Goal: Task Accomplishment & Management: Use online tool/utility

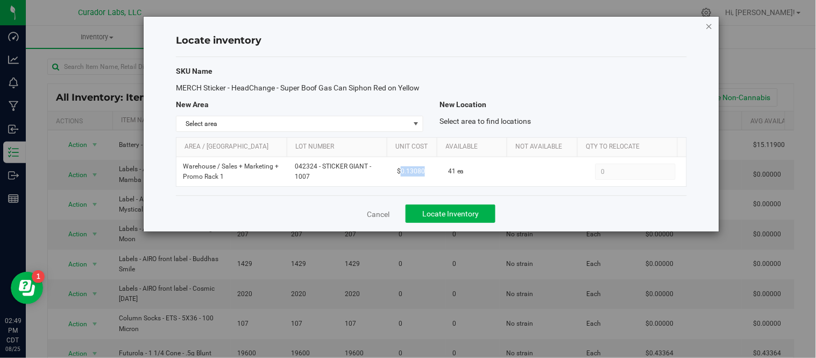
click at [710, 23] on icon "button" at bounding box center [709, 25] width 8 height 13
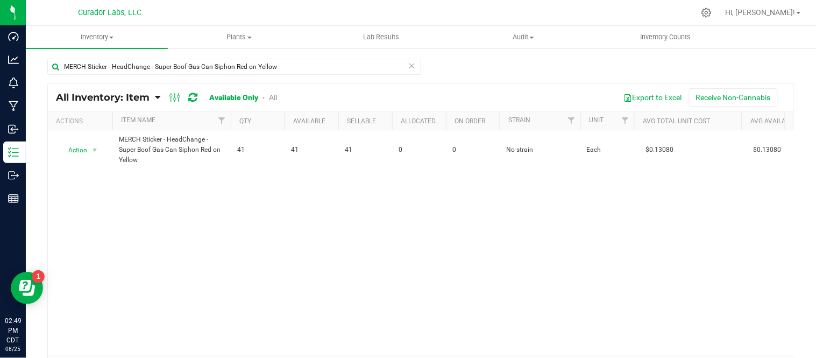
click at [408, 66] on icon at bounding box center [412, 65] width 8 height 13
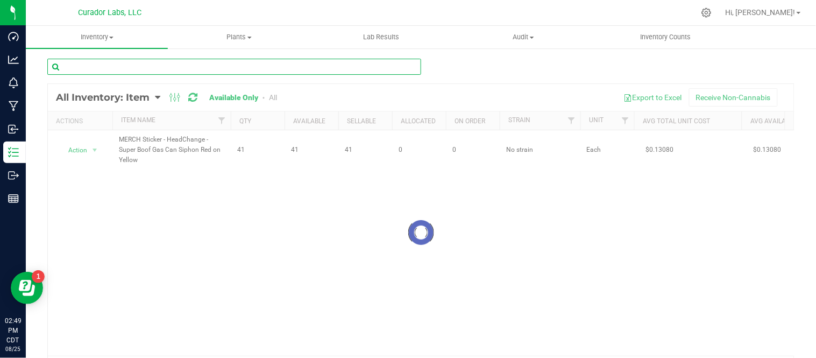
click at [342, 71] on input "text" at bounding box center [234, 67] width 374 height 16
paste input "MERCH Sticker - HeadChange - Skooba Steve Yellow Hat Dab Goggles on Blue"
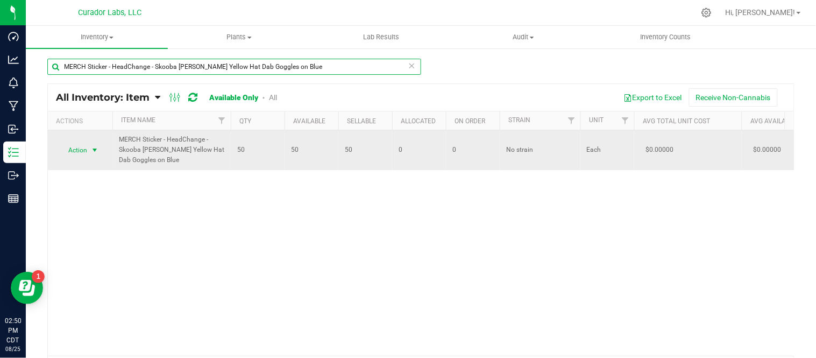
type input "MERCH Sticker - HeadChange - Skooba Steve Yellow Hat Dab Goggles on Blue"
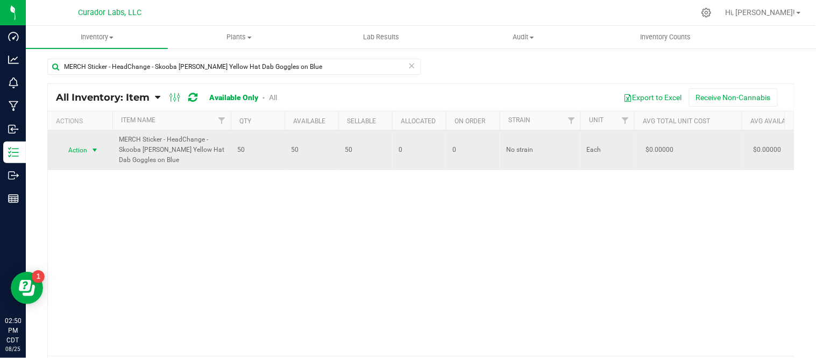
click at [100, 148] on span "select" at bounding box center [94, 149] width 13 height 15
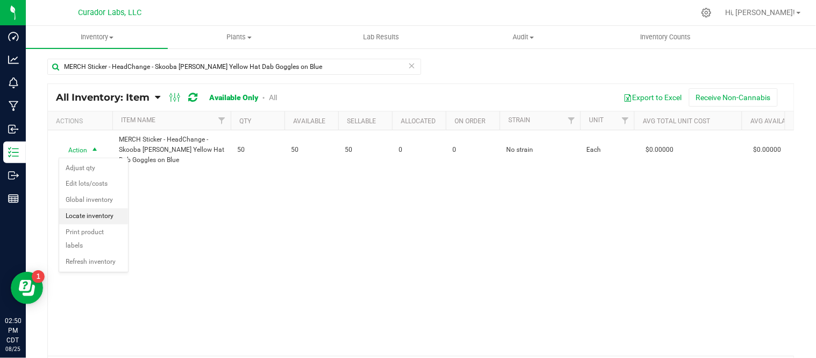
click at [103, 213] on li "Locate inventory" at bounding box center [93, 216] width 69 height 16
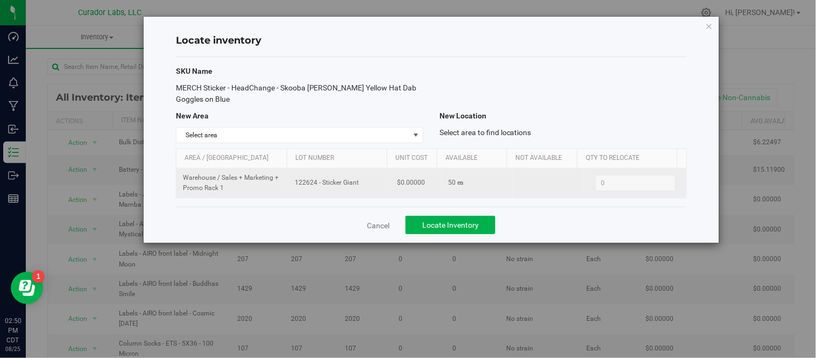
drag, startPoint x: 293, startPoint y: 186, endPoint x: 356, endPoint y: 183, distance: 63.5
click at [356, 183] on span "122624 - Sticker Giant" at bounding box center [339, 182] width 89 height 10
copy span "122624 - Sticker Giant"
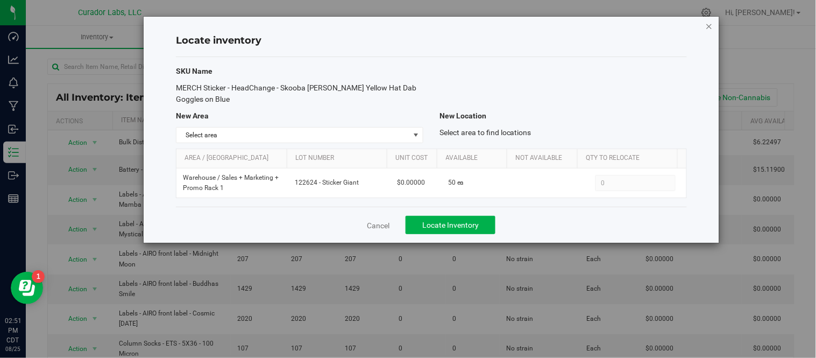
click at [708, 28] on icon "button" at bounding box center [709, 25] width 8 height 13
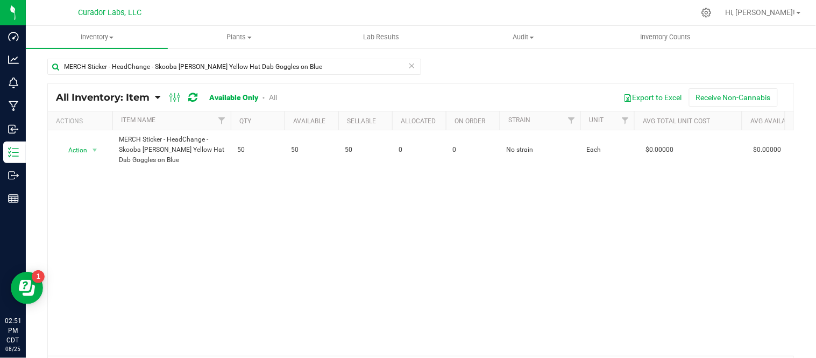
click at [409, 59] on icon at bounding box center [412, 65] width 8 height 13
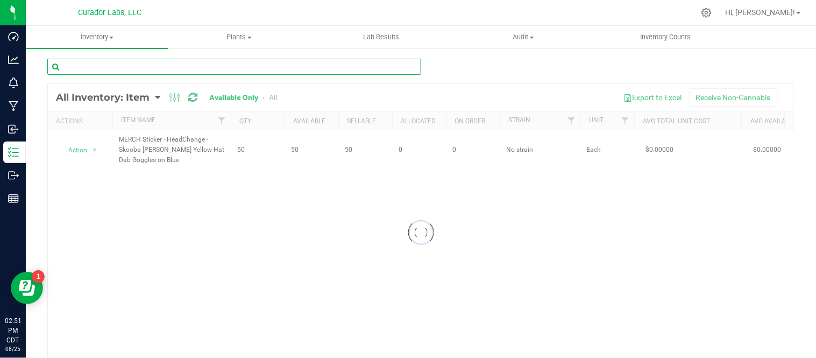
paste input "MERCH Sticker - HeadChange - Oops! All Purps Flapjacks and Jelly on Baby Blue"
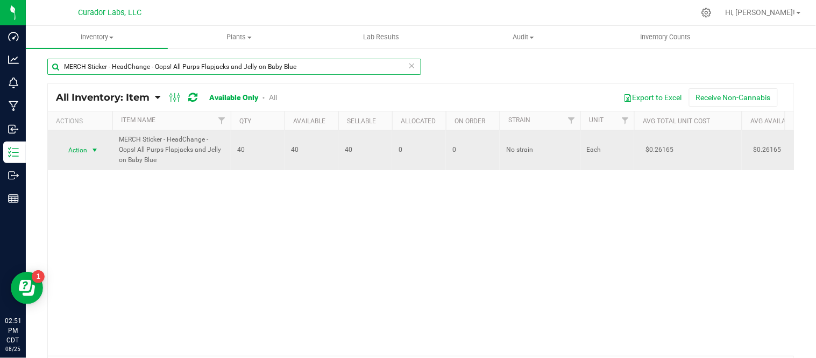
type input "MERCH Sticker - HeadChange - Oops! All Purps Flapjacks and Jelly on Baby Blue"
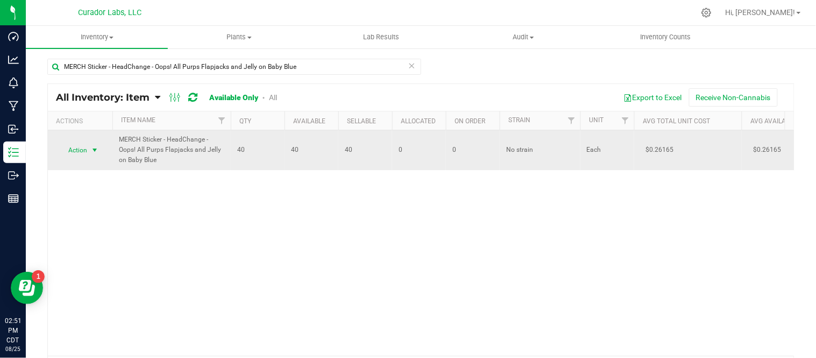
click at [97, 148] on span "select" at bounding box center [94, 150] width 9 height 9
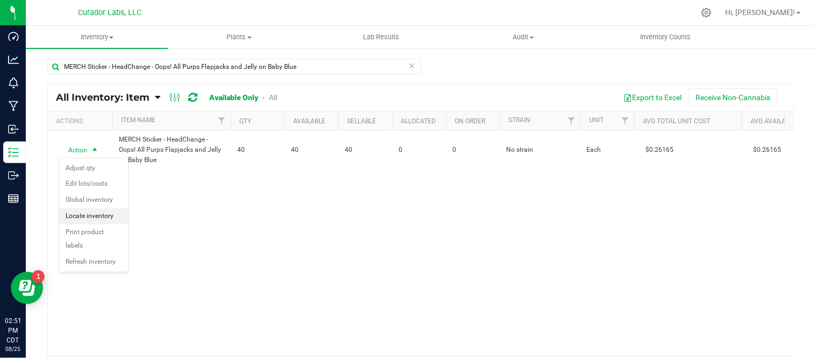
click at [104, 221] on li "Locate inventory" at bounding box center [93, 216] width 69 height 16
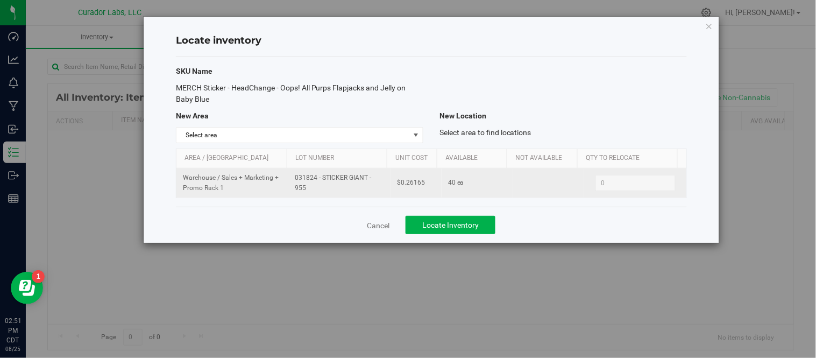
drag, startPoint x: 292, startPoint y: 176, endPoint x: 337, endPoint y: 188, distance: 45.6
click at [337, 188] on span "031824 - STICKER GIANT - 955" at bounding box center [339, 183] width 89 height 20
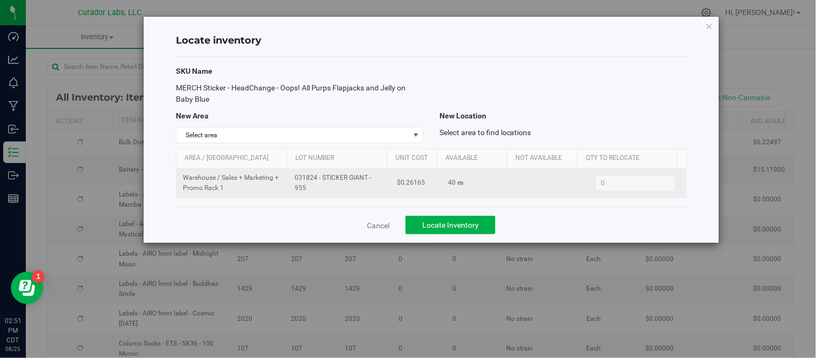
copy span "031824 - STICKER GIANT - 955"
drag, startPoint x: 397, startPoint y: 184, endPoint x: 425, endPoint y: 184, distance: 28.5
click at [425, 184] on td "$0.26165" at bounding box center [415, 182] width 51 height 29
copy span "0.26165"
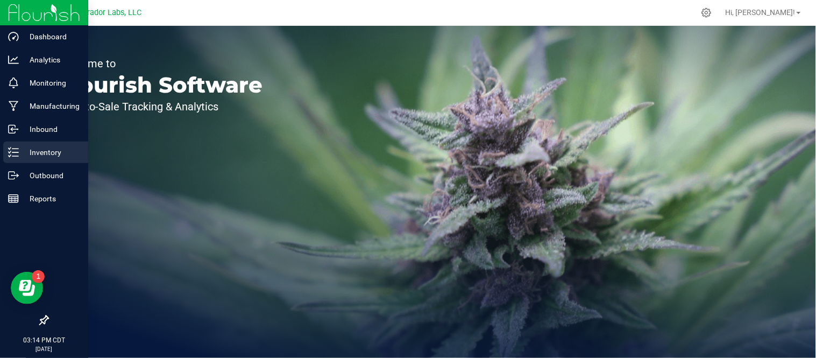
click at [24, 146] on p "Inventory" at bounding box center [51, 152] width 65 height 13
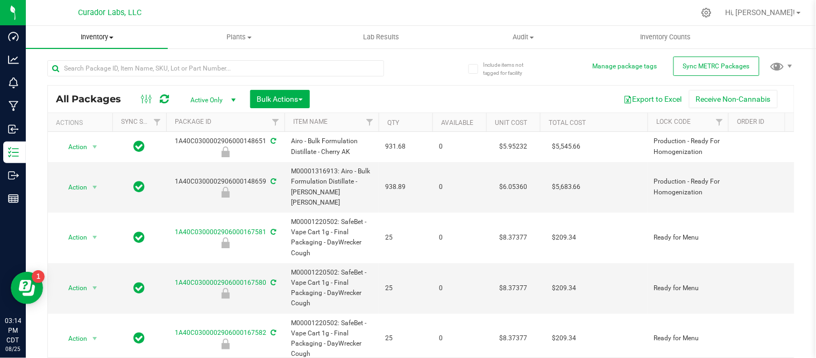
click at [113, 37] on span at bounding box center [111, 38] width 4 height 2
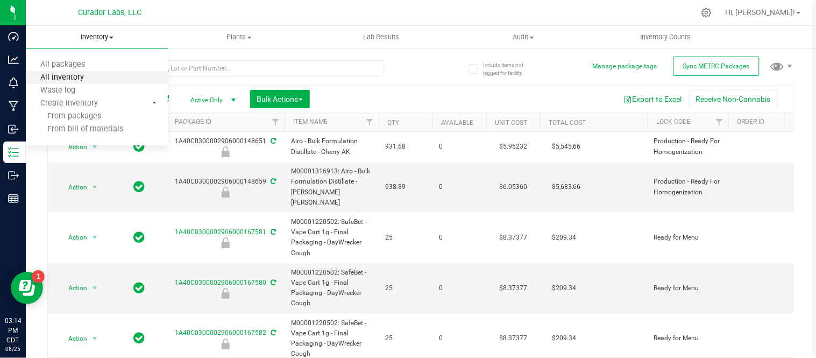
click at [90, 81] on span "All inventory" at bounding box center [62, 77] width 73 height 9
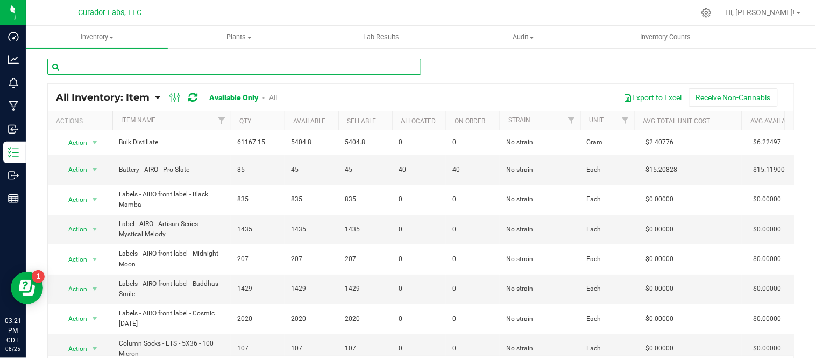
click at [235, 66] on input "text" at bounding box center [234, 67] width 374 height 16
paste input "MERCH Sticker - HeadChange - OG Gas Mask on Purple and Green Smoke"
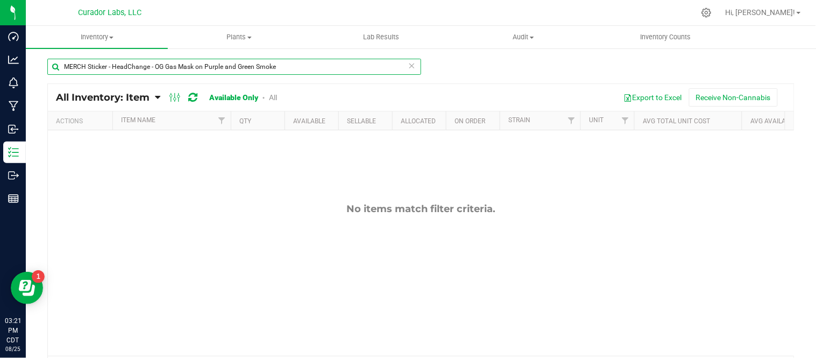
type input "MERCH Sticker - HeadChange - OG Gas Mask on Purple and Green Smoke"
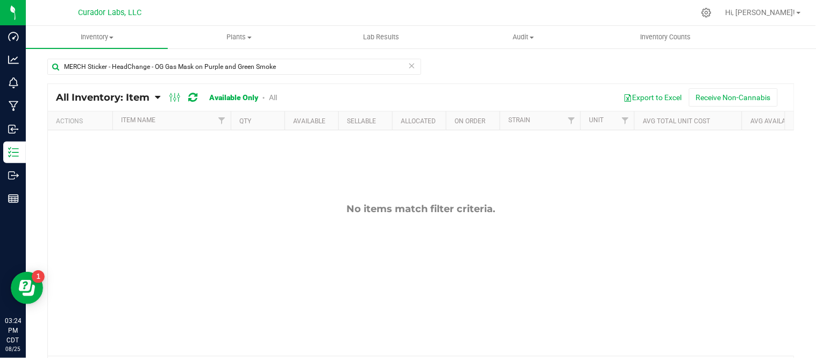
click at [409, 65] on icon at bounding box center [412, 65] width 8 height 13
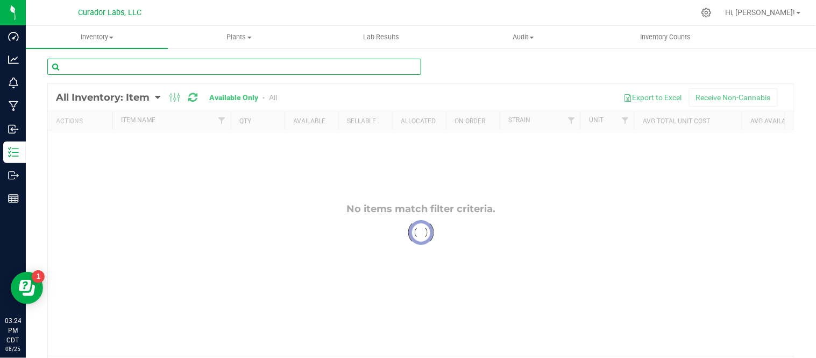
paste input "MERCH Sticker - HeadChange - Moroccan Peaches Bazaar"
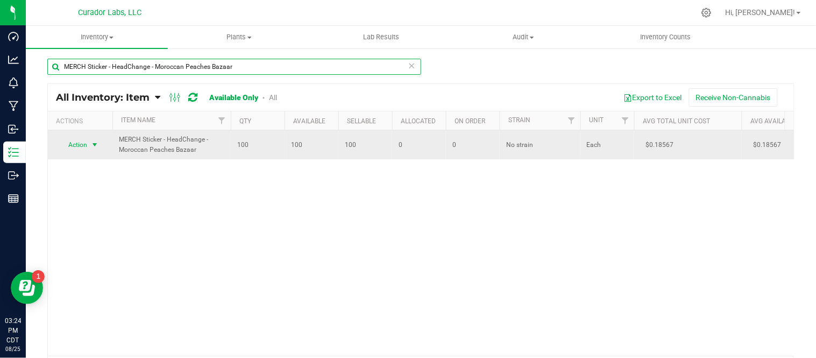
type input "MERCH Sticker - HeadChange - Moroccan Peaches Bazaar"
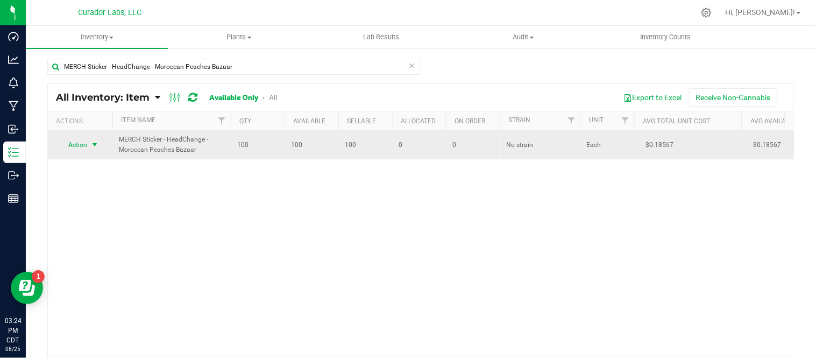
click at [101, 147] on span "select" at bounding box center [94, 144] width 13 height 15
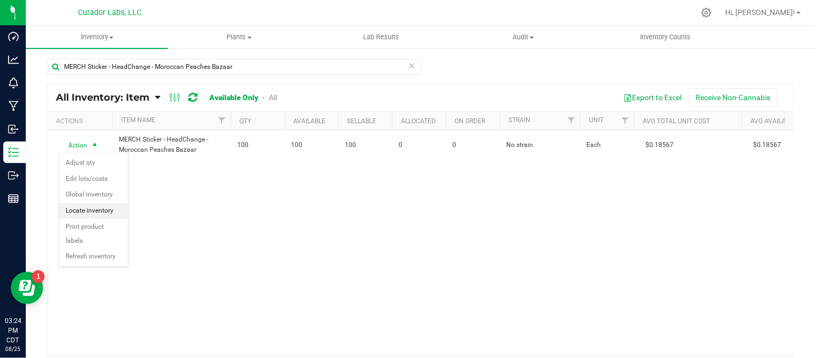
click at [98, 216] on li "Locate inventory" at bounding box center [93, 211] width 69 height 16
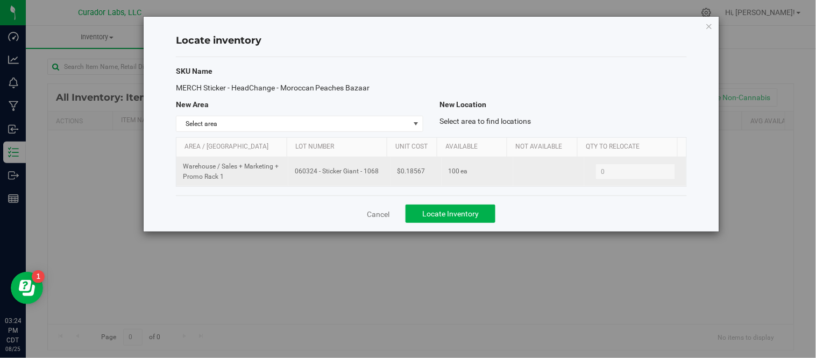
drag, startPoint x: 298, startPoint y: 173, endPoint x: 371, endPoint y: 179, distance: 72.9
click at [371, 179] on td "060324 - Sticker Giant - 1068" at bounding box center [339, 171] width 102 height 29
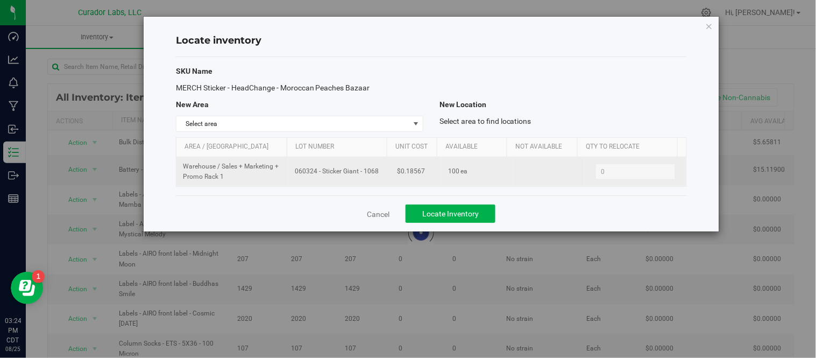
copy span "060324 - Sticker Giant - 1068"
drag, startPoint x: 398, startPoint y: 173, endPoint x: 428, endPoint y: 178, distance: 30.1
click at [428, 178] on td "$0.18567" at bounding box center [415, 171] width 51 height 29
copy span "0.18567"
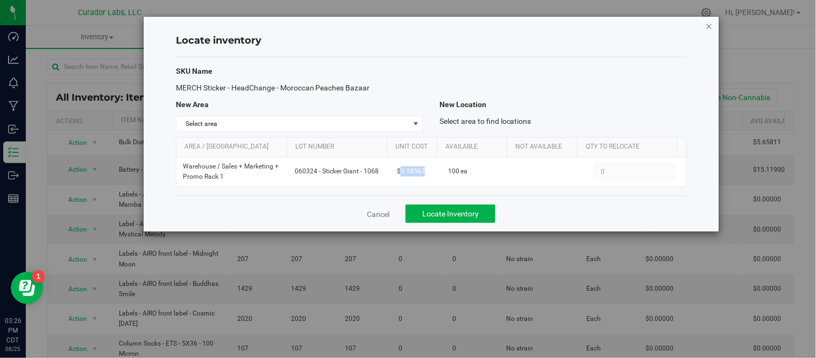
click at [712, 26] on icon "button" at bounding box center [709, 25] width 8 height 13
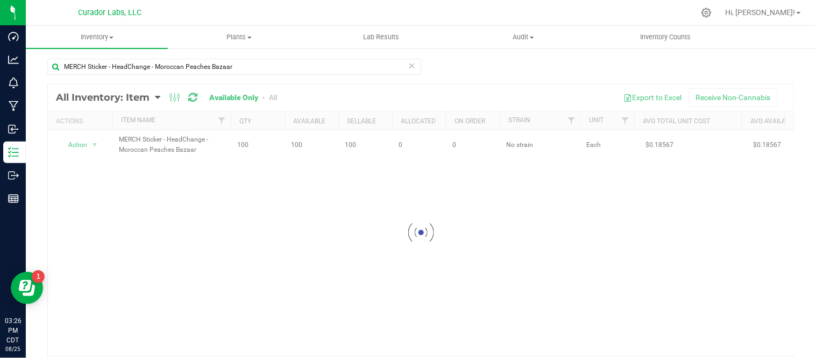
click at [410, 63] on icon at bounding box center [412, 65] width 8 height 13
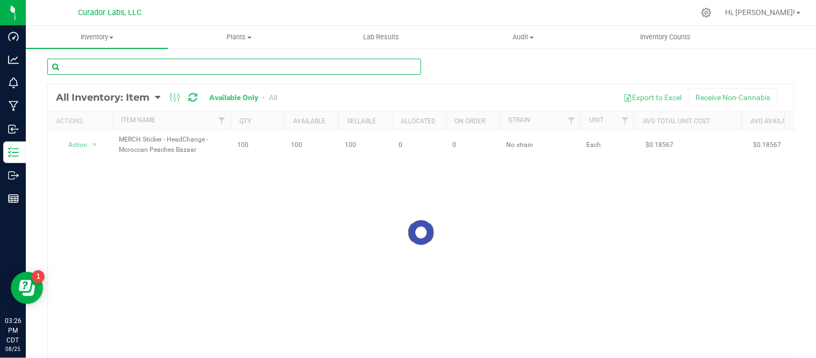
click at [303, 62] on input "text" at bounding box center [234, 67] width 374 height 16
paste input "MERCH Sticker - HeadChange - I Can't Believe It's Not Rosin Butter Dish Dab on …"
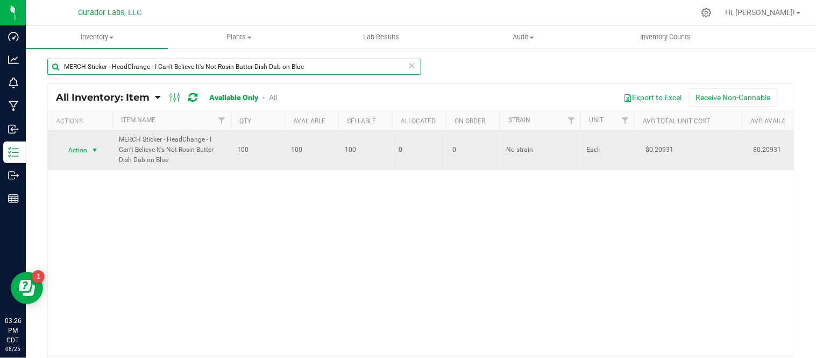
type input "MERCH Sticker - HeadChange - I Can't Believe It's Not Rosin Butter Dish Dab on …"
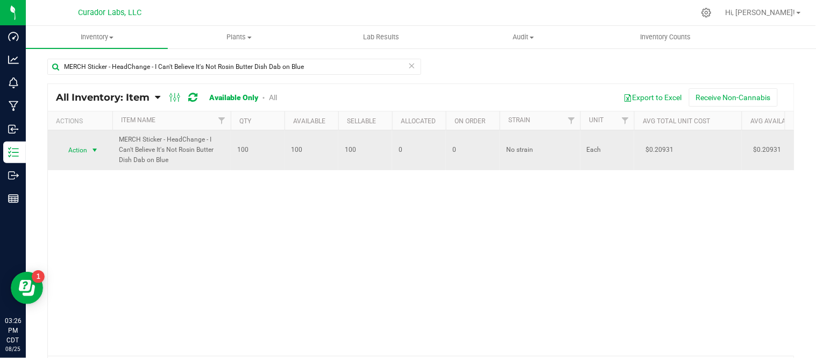
click at [95, 151] on span "select" at bounding box center [94, 150] width 9 height 9
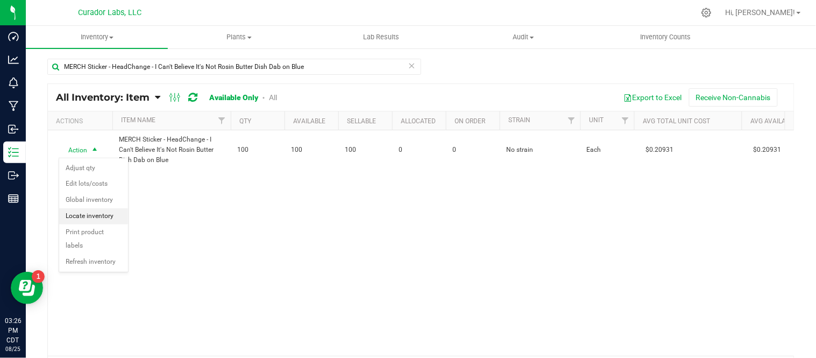
click at [113, 217] on li "Locate inventory" at bounding box center [93, 216] width 69 height 16
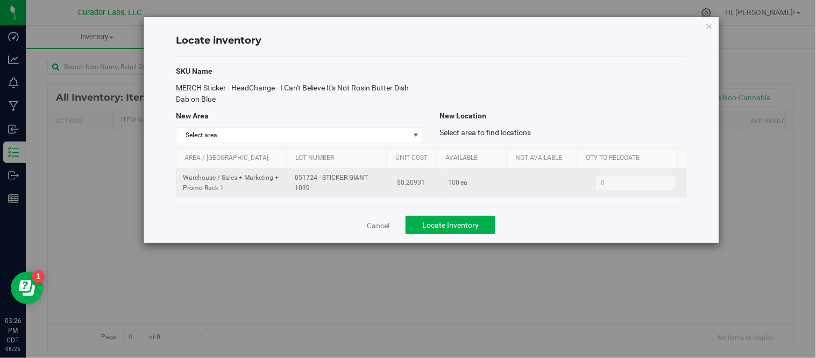
drag, startPoint x: 293, startPoint y: 177, endPoint x: 320, endPoint y: 194, distance: 31.8
click at [320, 194] on td "051724 - STICKER GIANT - 1039" at bounding box center [339, 182] width 102 height 29
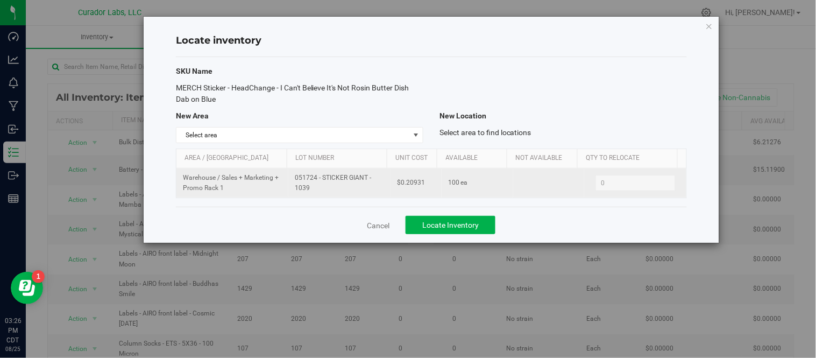
drag, startPoint x: 291, startPoint y: 181, endPoint x: 308, endPoint y: 187, distance: 17.4
click at [308, 187] on td "051724 - STICKER GIANT - 1039" at bounding box center [339, 182] width 102 height 29
copy span "051724 - STICKER GIANT - 1039"
drag, startPoint x: 398, startPoint y: 181, endPoint x: 418, endPoint y: 183, distance: 20.5
click at [418, 183] on span "$0.20931" at bounding box center [411, 182] width 28 height 10
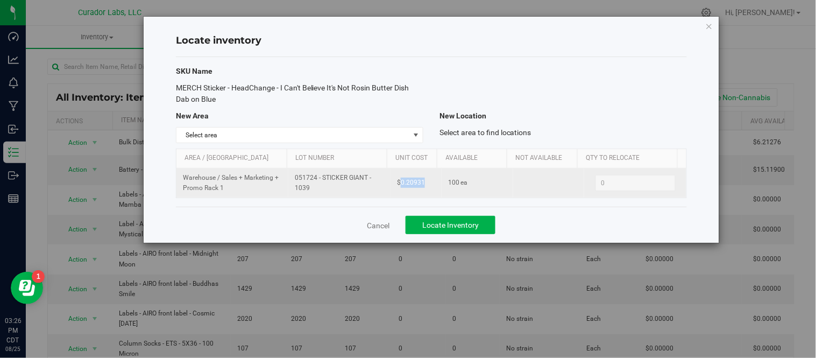
copy span "0.20931"
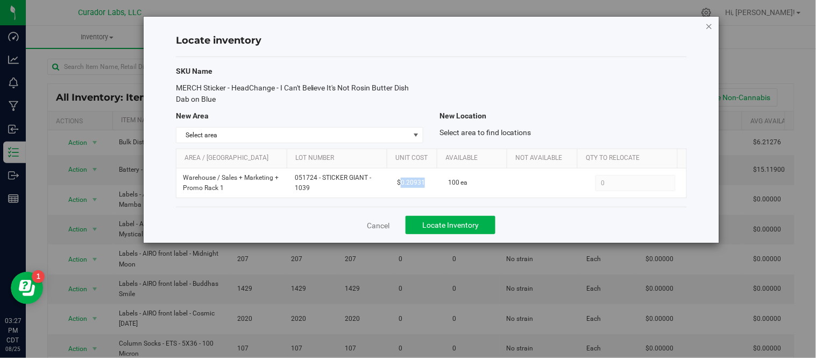
click at [711, 24] on icon "button" at bounding box center [709, 25] width 8 height 13
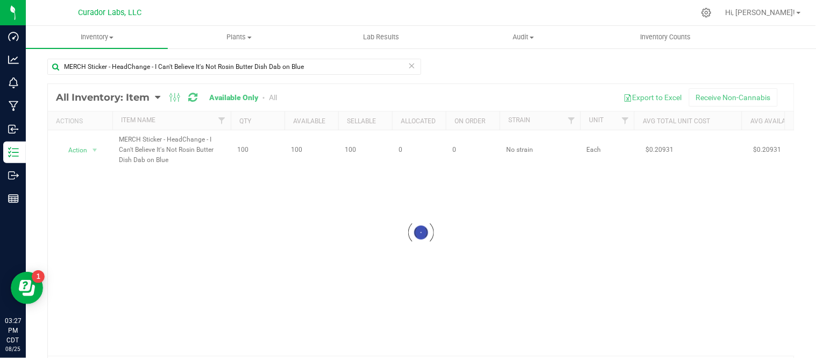
click at [410, 65] on icon at bounding box center [412, 65] width 8 height 13
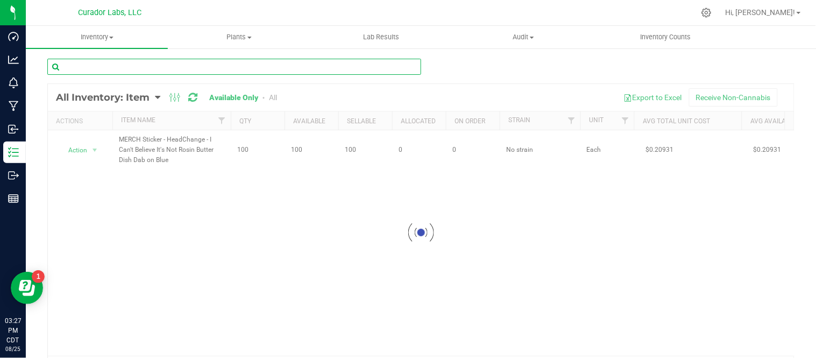
click at [388, 66] on input "text" at bounding box center [234, 67] width 374 height 16
paste input "MERCH Sticker - HeadChange - Hash Off the Hill on Black - 2.7 x 3"
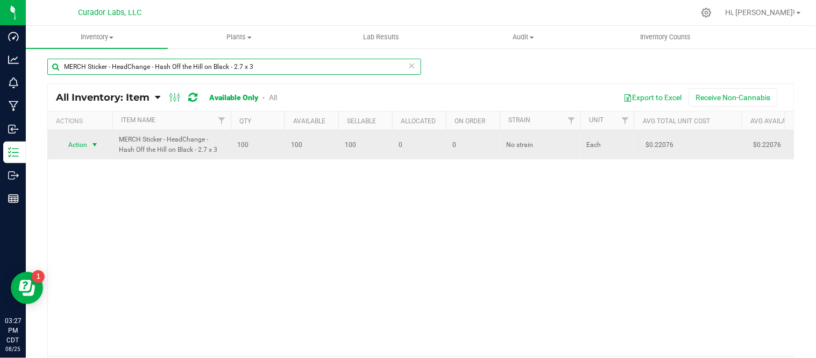
type input "MERCH Sticker - HeadChange - Hash Off the Hill on Black - 2.7 x 3"
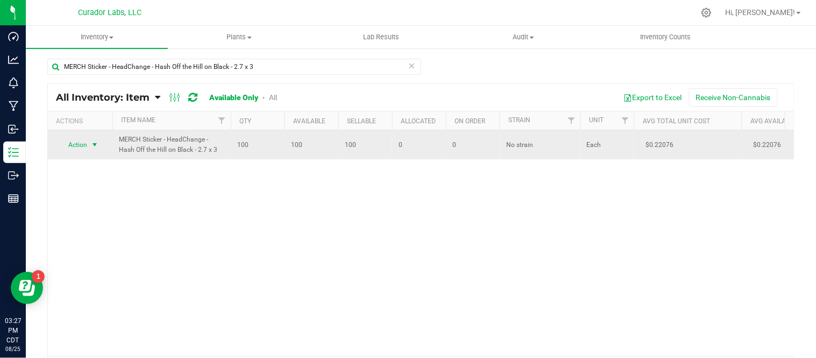
click at [96, 148] on span "select" at bounding box center [94, 144] width 9 height 9
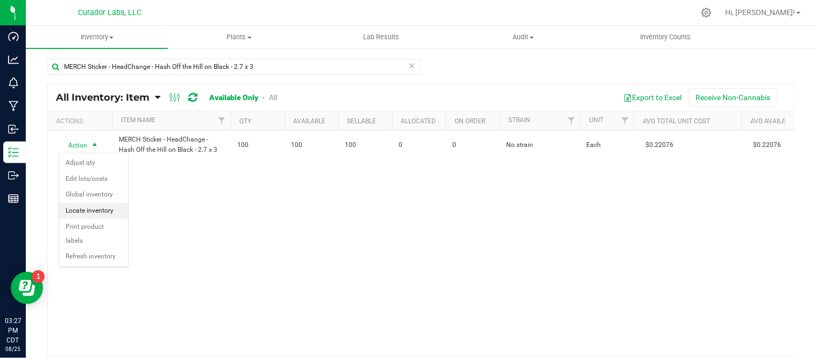
click at [105, 206] on li "Locate inventory" at bounding box center [93, 211] width 69 height 16
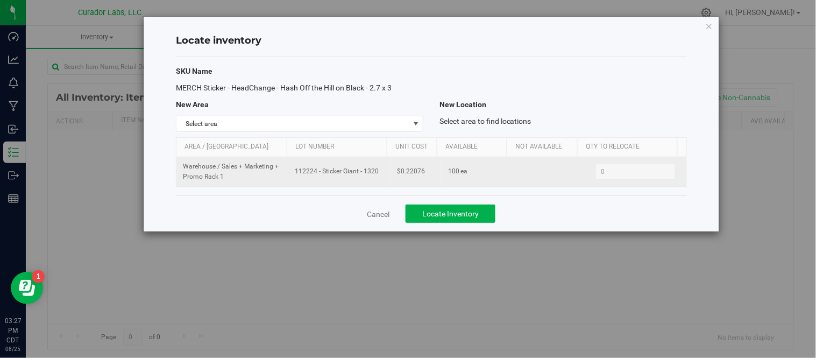
drag, startPoint x: 292, startPoint y: 173, endPoint x: 368, endPoint y: 181, distance: 76.2
click at [368, 181] on td "112224 - Sticker Giant - 1320" at bounding box center [339, 171] width 102 height 29
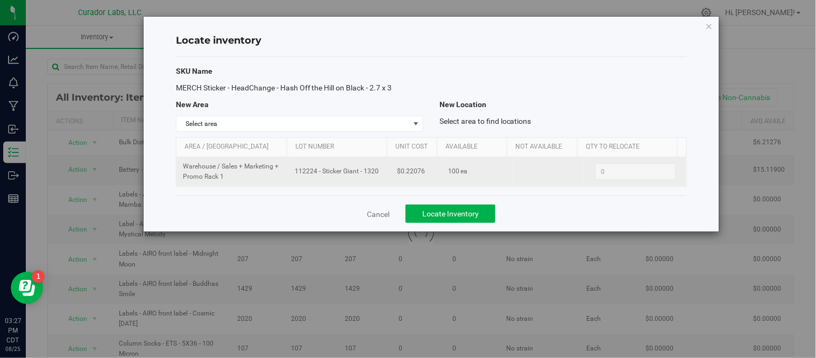
copy span "112224 - Sticker Giant - 1320"
drag, startPoint x: 355, startPoint y: 173, endPoint x: 294, endPoint y: 160, distance: 62.8
click at [294, 160] on td "112224 - Sticker Giant - 1320" at bounding box center [339, 171] width 102 height 29
drag, startPoint x: 397, startPoint y: 173, endPoint x: 428, endPoint y: 172, distance: 31.2
click at [428, 172] on td "$0.22076" at bounding box center [415, 171] width 51 height 29
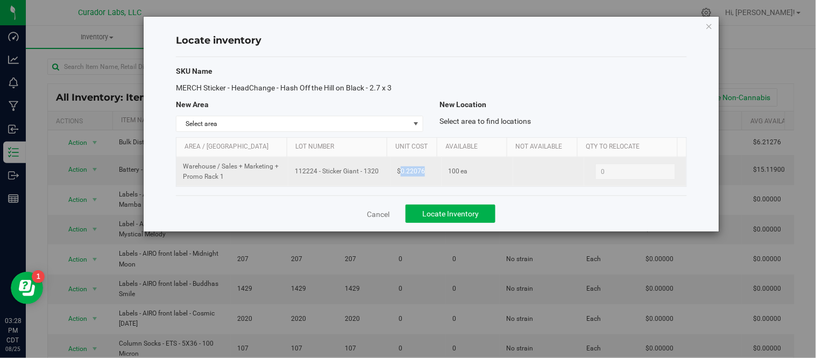
copy span "0.22076"
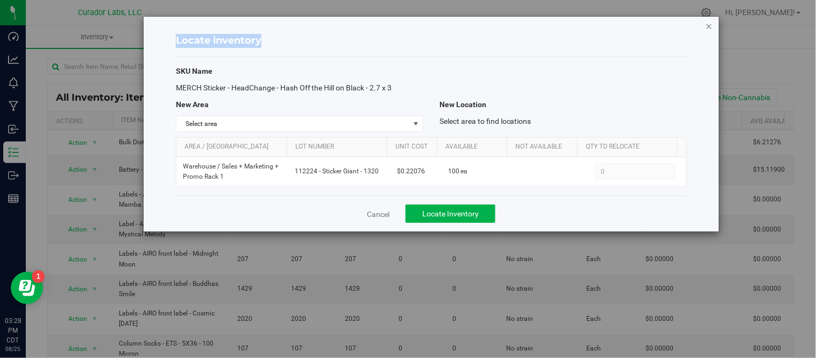
click at [705, 20] on div "Locate inventory SKU Name MERCH Sticker - HeadChange - Hash Off the Hill on Bla…" at bounding box center [431, 124] width 575 height 215
click at [709, 23] on icon "button" at bounding box center [709, 25] width 8 height 13
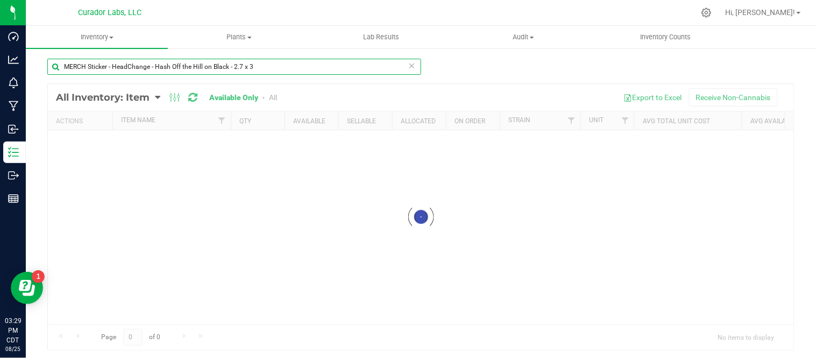
click at [267, 67] on input "MERCH Sticker - HeadChange - Hash Off the Hill on Black - 2.7 x 3" at bounding box center [234, 67] width 374 height 16
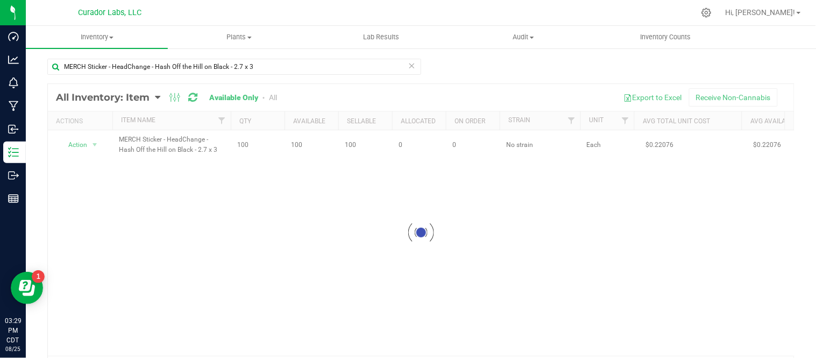
click at [409, 66] on icon at bounding box center [412, 65] width 8 height 13
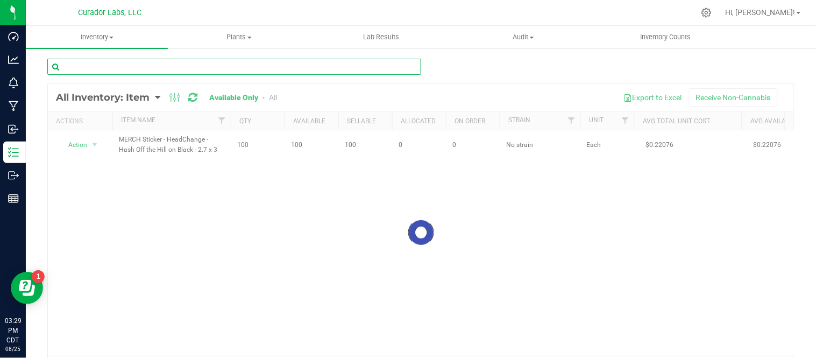
click at [361, 61] on input "text" at bounding box center [234, 67] width 374 height 16
paste input "MERCH Sticker - HeadChange - Grape Chop Suey Ramen Bowl on White"
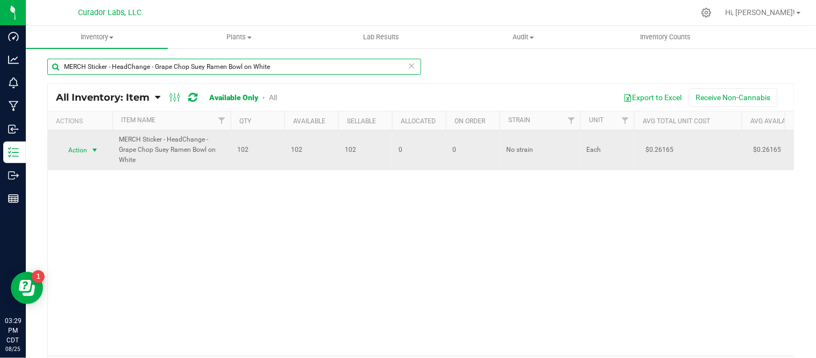
type input "MERCH Sticker - HeadChange - Grape Chop Suey Ramen Bowl on White"
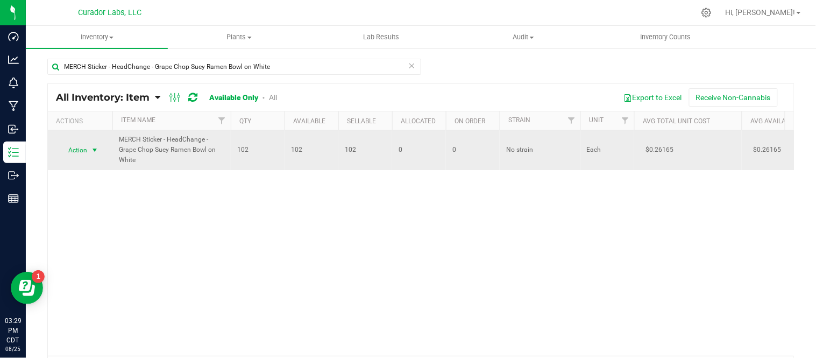
click at [95, 152] on span "select" at bounding box center [94, 150] width 9 height 9
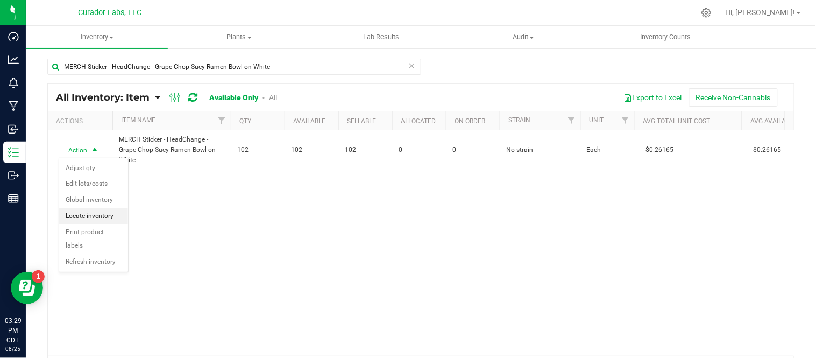
click at [92, 214] on li "Locate inventory" at bounding box center [93, 216] width 69 height 16
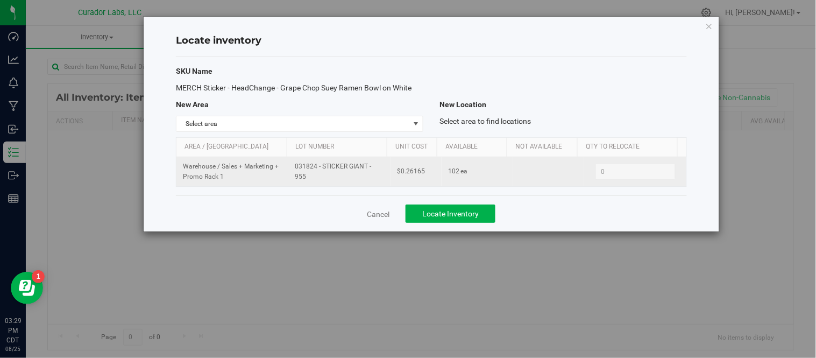
drag, startPoint x: 292, startPoint y: 165, endPoint x: 334, endPoint y: 181, distance: 44.7
click at [334, 181] on span "031824 - STICKER GIANT - 955" at bounding box center [339, 171] width 89 height 20
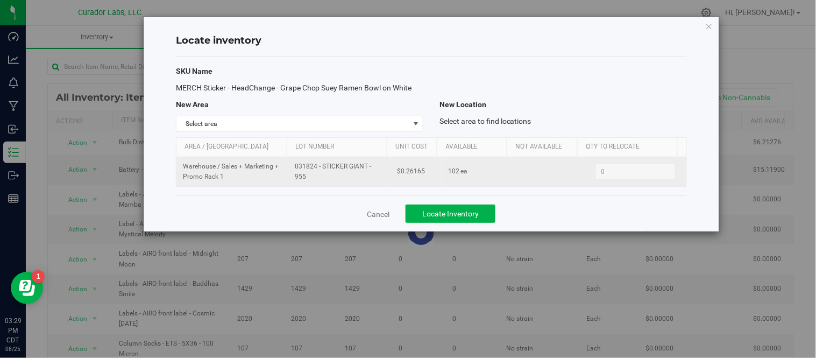
copy span "031824 - STICKER GIANT - 955"
drag, startPoint x: 399, startPoint y: 173, endPoint x: 427, endPoint y: 175, distance: 27.5
click at [427, 175] on td "$0.26165" at bounding box center [415, 171] width 51 height 29
copy span "0.26165"
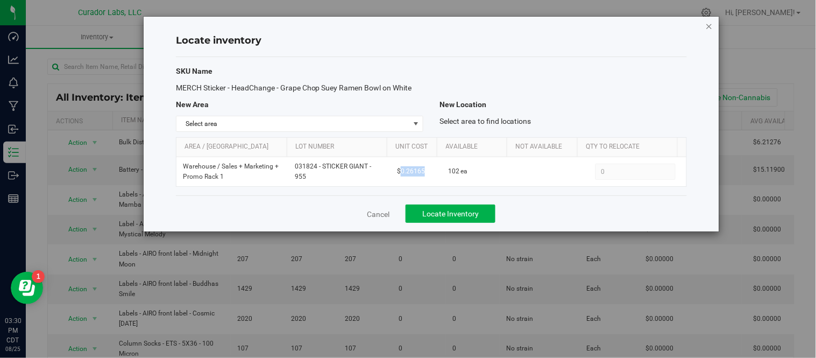
click at [712, 24] on icon "button" at bounding box center [709, 25] width 8 height 13
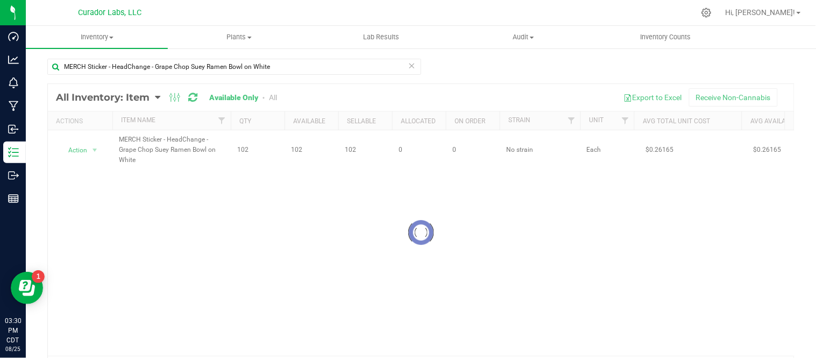
click at [408, 67] on icon at bounding box center [412, 65] width 8 height 13
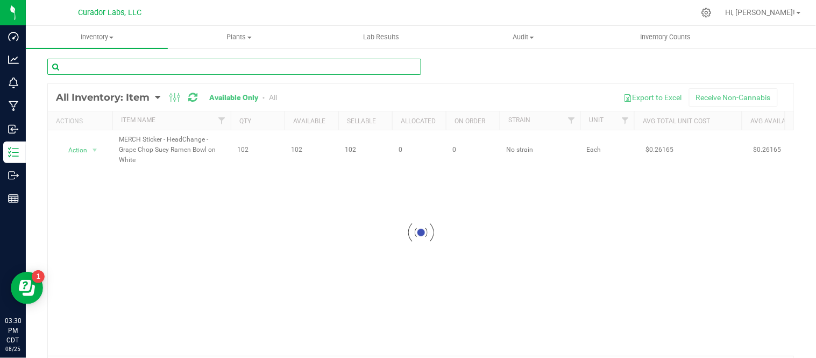
click at [357, 62] on input "text" at bounding box center [234, 67] width 374 height 16
paste input "MERCH Sticker - HeadChange - GooshFellas Orange and White on Dark Grey"
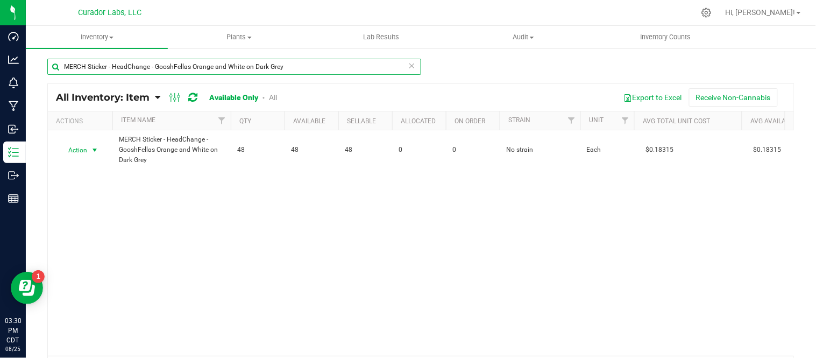
type input "MERCH Sticker - HeadChange - GooshFellas Orange and White on Dark Grey"
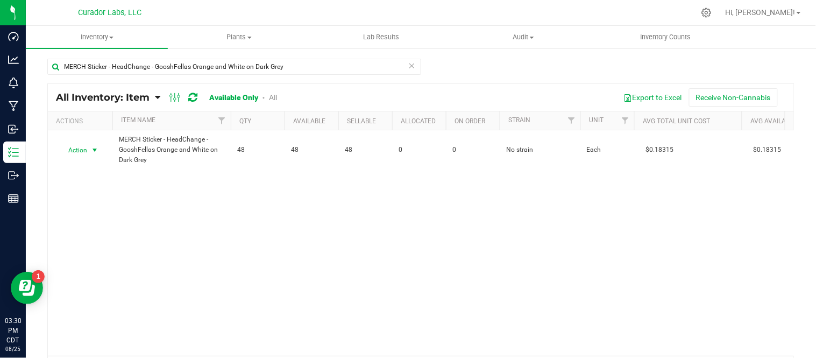
click at [94, 148] on span "select" at bounding box center [94, 150] width 9 height 9
click at [98, 216] on li "Locate inventory" at bounding box center [93, 216] width 69 height 16
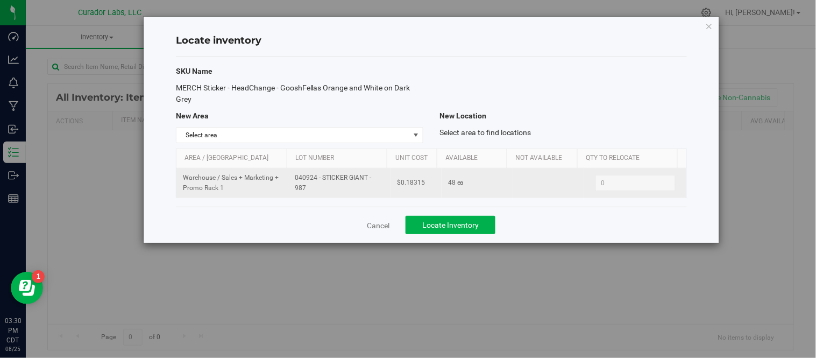
drag, startPoint x: 292, startPoint y: 178, endPoint x: 318, endPoint y: 189, distance: 27.7
click at [318, 189] on span "040924 - STICKER GIANT - 987" at bounding box center [339, 183] width 89 height 20
copy span "040924 - STICKER GIANT - 987"
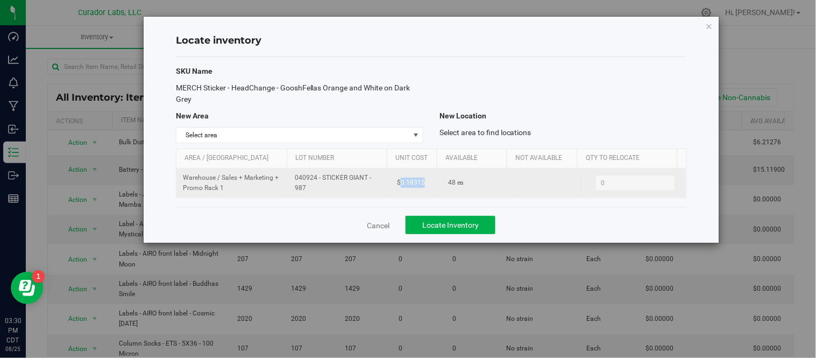
drag, startPoint x: 396, startPoint y: 182, endPoint x: 426, endPoint y: 186, distance: 29.9
click at [426, 186] on td "$0.18315" at bounding box center [415, 182] width 51 height 29
copy span "0.18315"
drag, startPoint x: 291, startPoint y: 177, endPoint x: 322, endPoint y: 187, distance: 32.1
click at [322, 187] on td "040924 - STICKER GIANT - 987" at bounding box center [339, 182] width 102 height 29
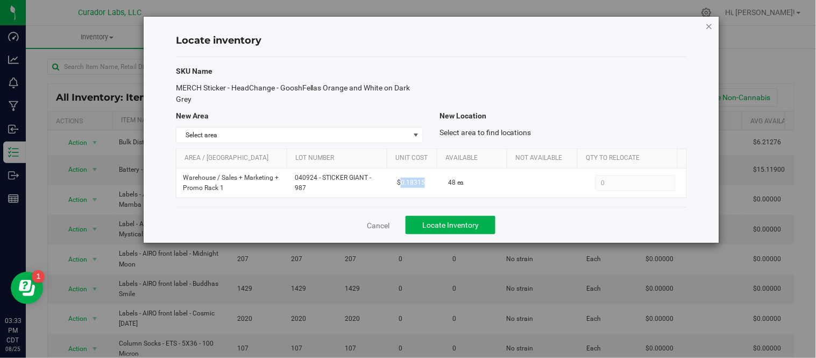
click at [710, 23] on icon "button" at bounding box center [709, 25] width 8 height 13
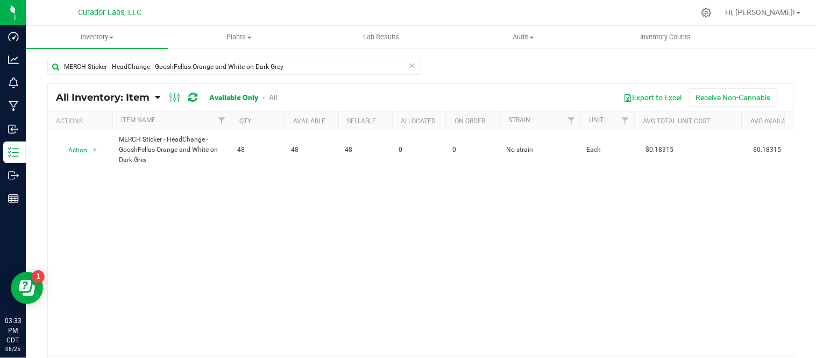
click at [409, 66] on icon at bounding box center [412, 65] width 8 height 13
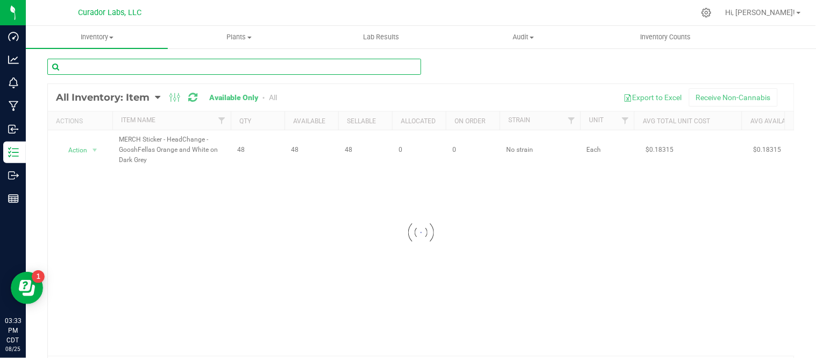
click at [377, 67] on input "text" at bounding box center [234, 67] width 374 height 16
paste input "MERCH Sticker - HeadChange - Flip Flop Haze Beach Dabs on Lavender - 2x3"
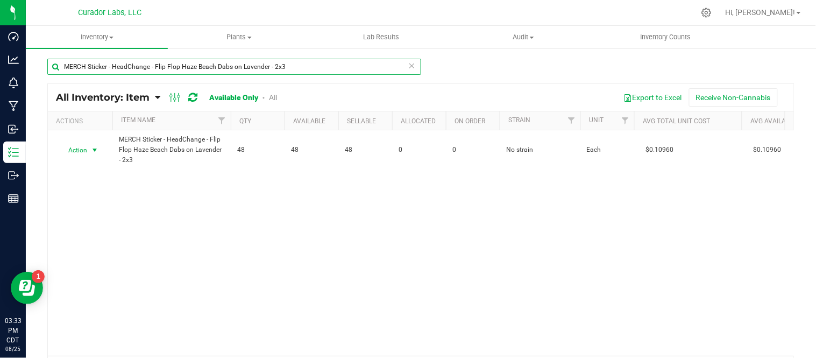
type input "MERCH Sticker - HeadChange - Flip Flop Haze Beach Dabs on Lavender - 2x3"
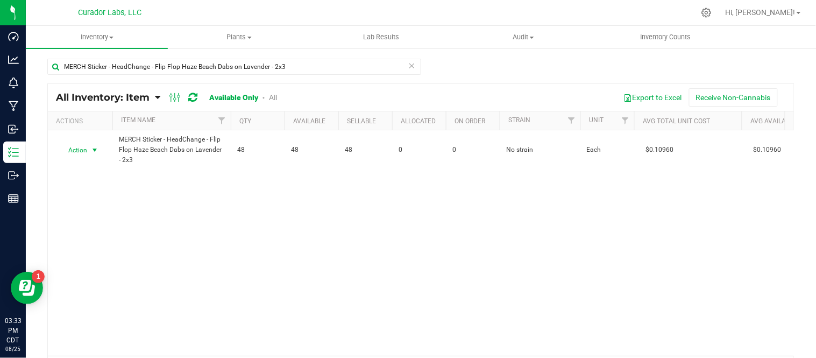
click at [101, 148] on span "select" at bounding box center [94, 149] width 13 height 15
click at [98, 223] on li "Locate inventory" at bounding box center [93, 216] width 69 height 16
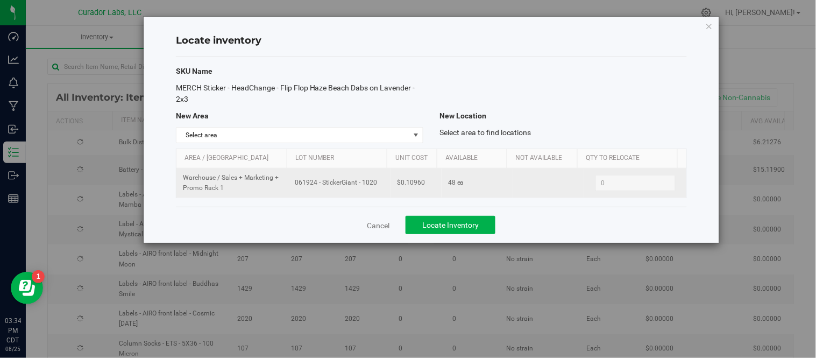
drag, startPoint x: 291, startPoint y: 184, endPoint x: 375, endPoint y: 185, distance: 83.9
click at [375, 185] on td "061924 - StickerGiant - 1020" at bounding box center [339, 182] width 102 height 29
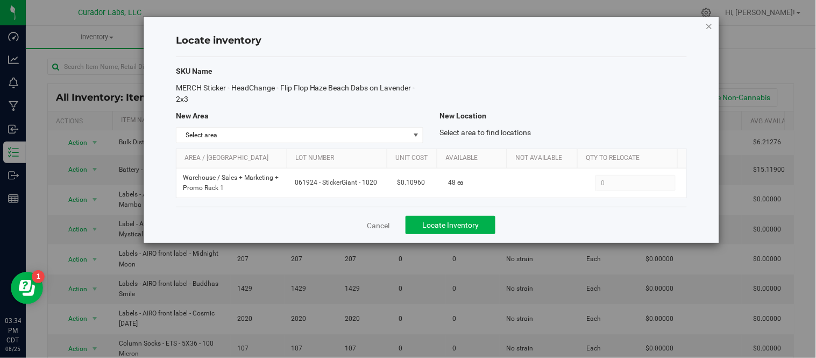
click at [707, 25] on icon "button" at bounding box center [709, 25] width 8 height 13
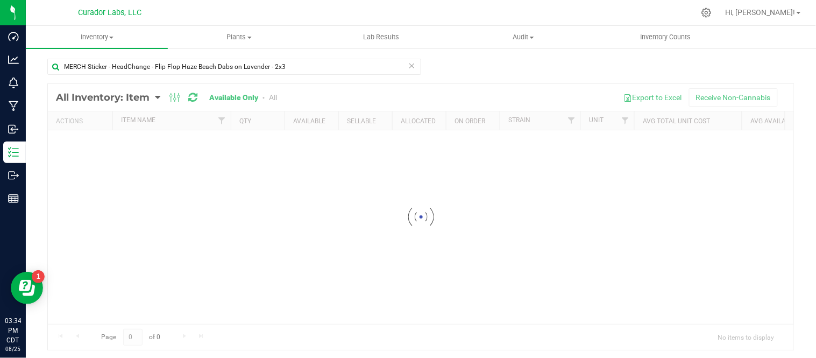
click at [408, 66] on icon at bounding box center [412, 65] width 8 height 13
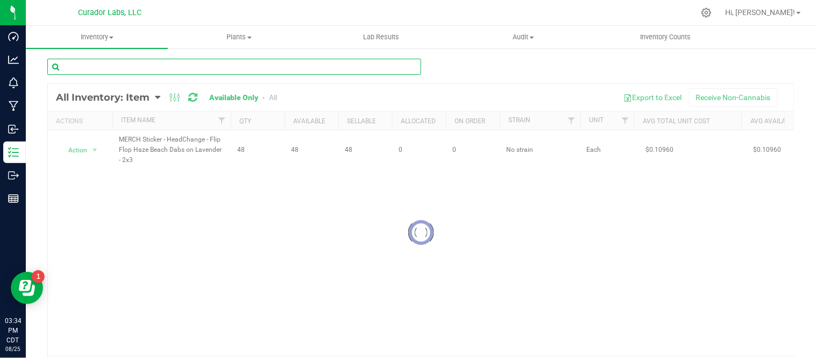
click at [337, 74] on input "text" at bounding box center [234, 67] width 374 height 16
paste input "MERCH Sticker - HeadChange - Face Melt Pizza on Purple - 3x4"
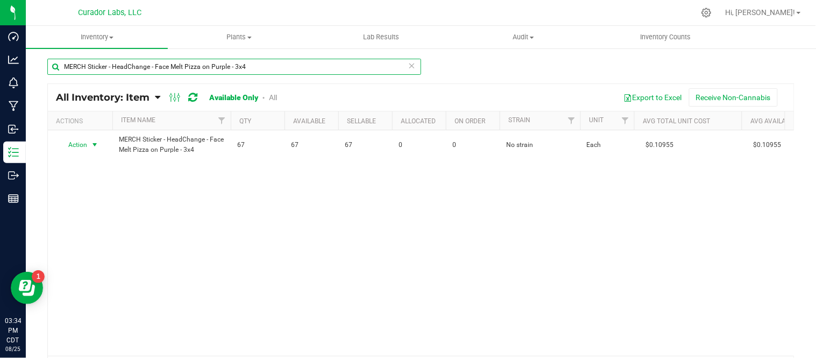
type input "MERCH Sticker - HeadChange - Face Melt Pizza on Purple - 3x4"
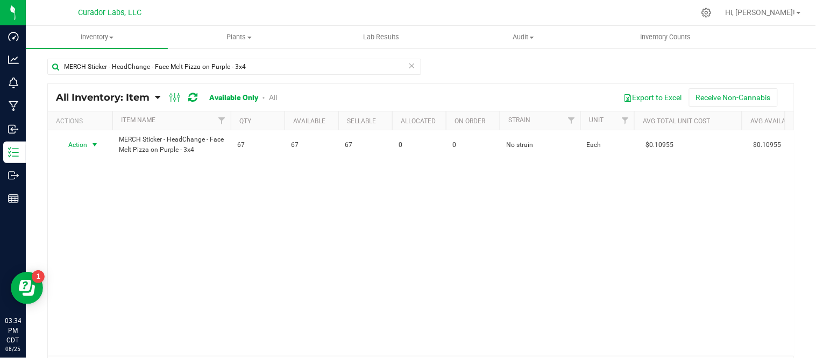
click at [97, 145] on span "select" at bounding box center [94, 144] width 9 height 9
click at [102, 208] on li "Locate inventory" at bounding box center [93, 211] width 69 height 16
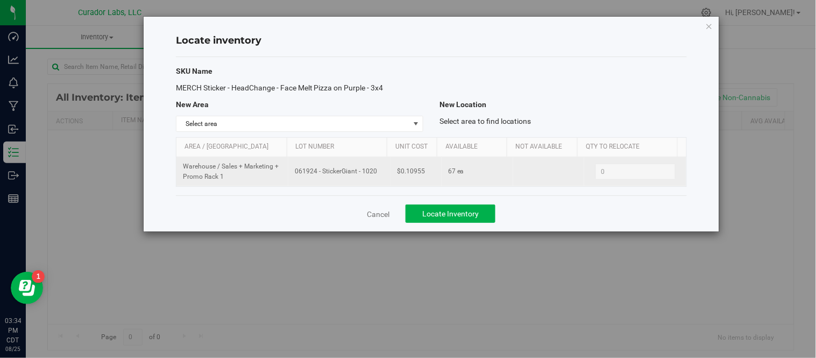
drag, startPoint x: 293, startPoint y: 170, endPoint x: 376, endPoint y: 174, distance: 83.4
click at [376, 174] on span "061924 - StickerGiant - 1020" at bounding box center [339, 171] width 89 height 10
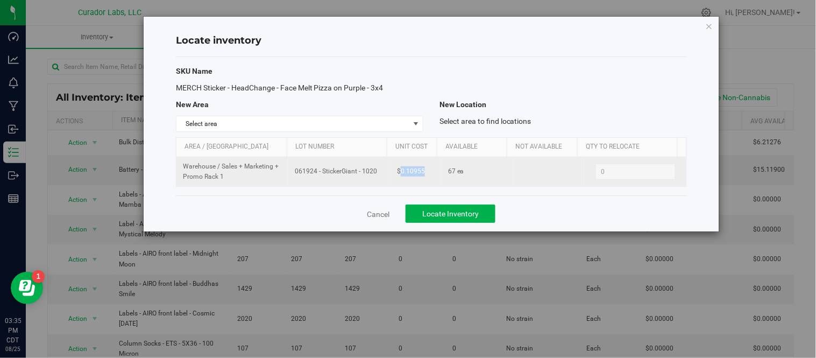
drag, startPoint x: 398, startPoint y: 173, endPoint x: 422, endPoint y: 177, distance: 23.5
click at [422, 177] on td "$0.10955" at bounding box center [415, 171] width 51 height 29
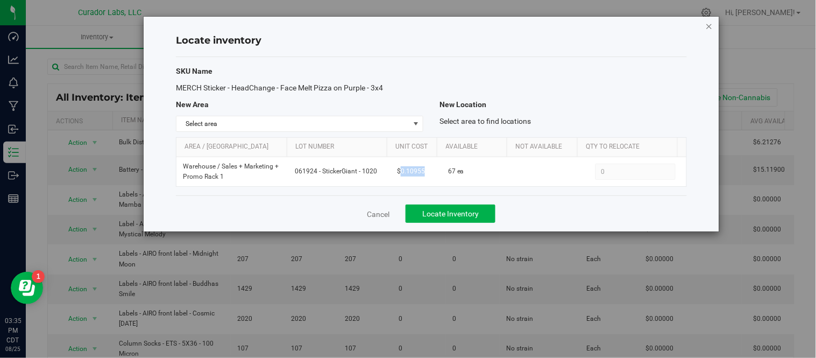
click at [705, 24] on icon "button" at bounding box center [709, 25] width 8 height 13
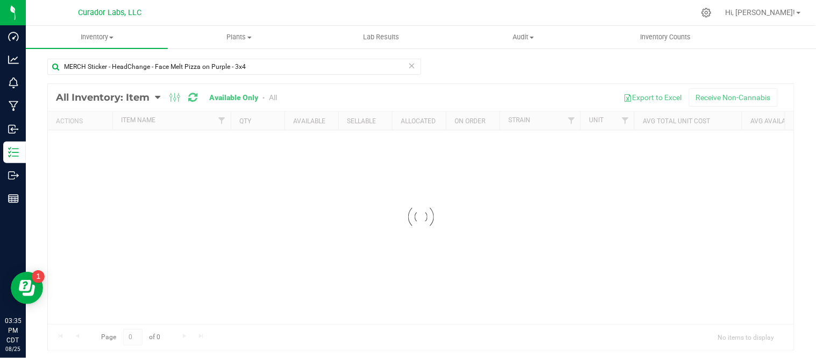
click at [408, 65] on icon at bounding box center [412, 65] width 8 height 13
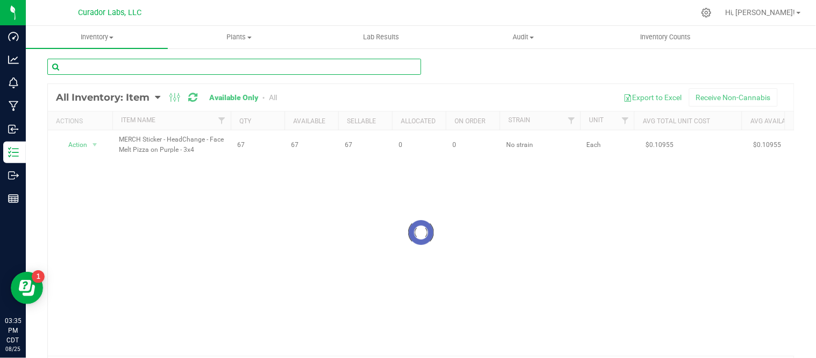
click at [324, 67] on input "text" at bounding box center [234, 67] width 374 height 16
paste input "MERCH Sticker - HeadChange - Face Melt Pizza on Purple - 2.2 x 3"
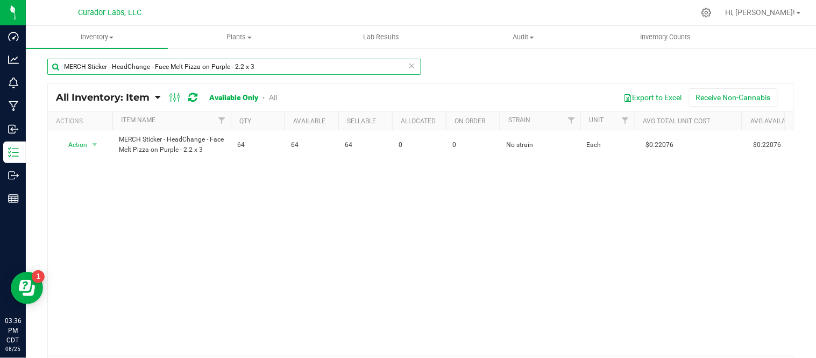
type input "MERCH Sticker - HeadChange - Face Melt Pizza on Purple - 2.2 x 3"
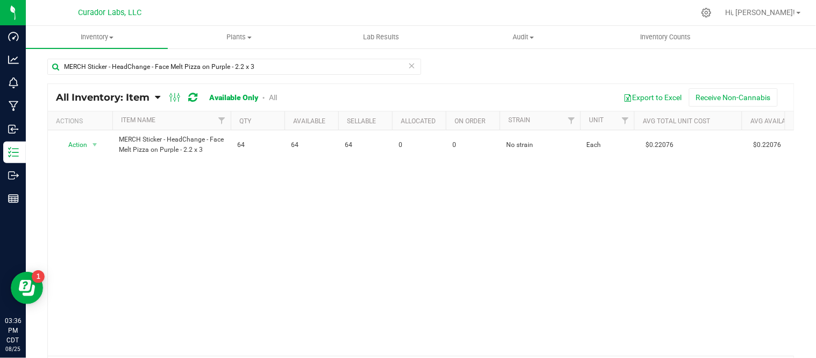
drag, startPoint x: 294, startPoint y: 70, endPoint x: 270, endPoint y: 56, distance: 27.9
click at [270, 56] on div "MERCH Sticker - HeadChange - Face Melt Pizza on Purple - 2.2 x 3 All Inventory:…" at bounding box center [421, 215] width 790 height 336
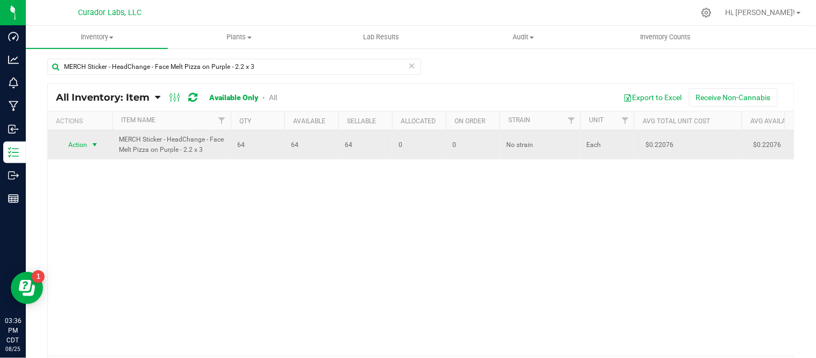
click at [99, 144] on span "select" at bounding box center [94, 144] width 9 height 9
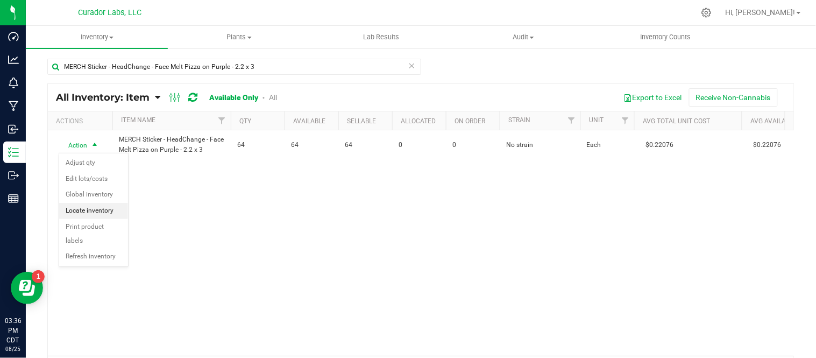
click at [95, 212] on li "Locate inventory" at bounding box center [93, 211] width 69 height 16
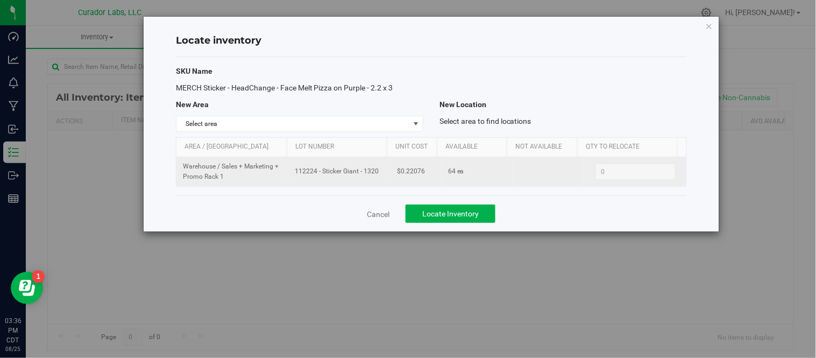
drag, startPoint x: 292, startPoint y: 171, endPoint x: 375, endPoint y: 185, distance: 84.0
click at [375, 185] on td "112224 - Sticker Giant - 1320" at bounding box center [339, 171] width 102 height 29
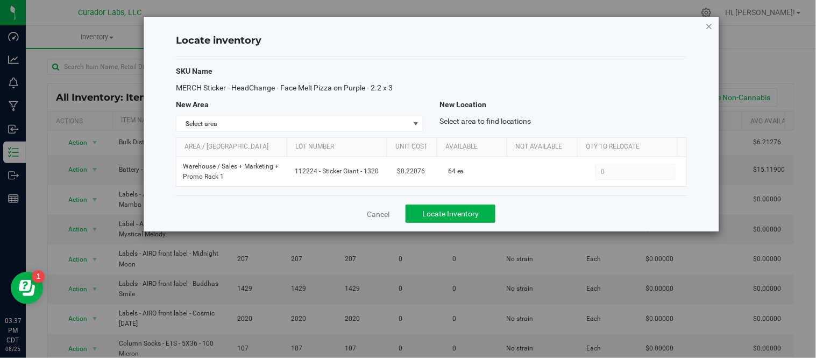
click at [711, 25] on icon "button" at bounding box center [709, 25] width 8 height 13
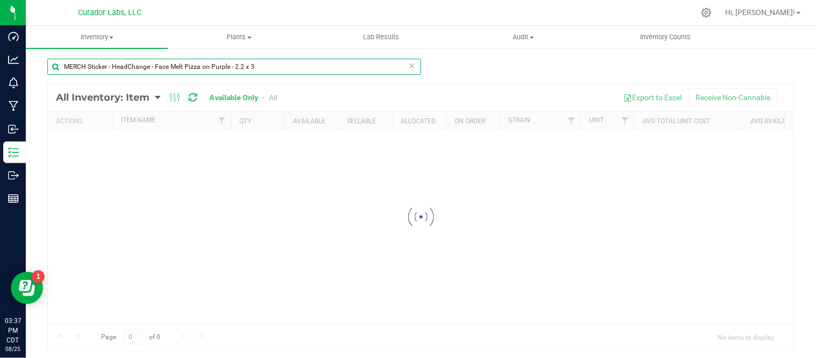
click at [411, 65] on input "MERCH Sticker - HeadChange - Face Melt Pizza on Purple - 2.2 x 3" at bounding box center [234, 67] width 374 height 16
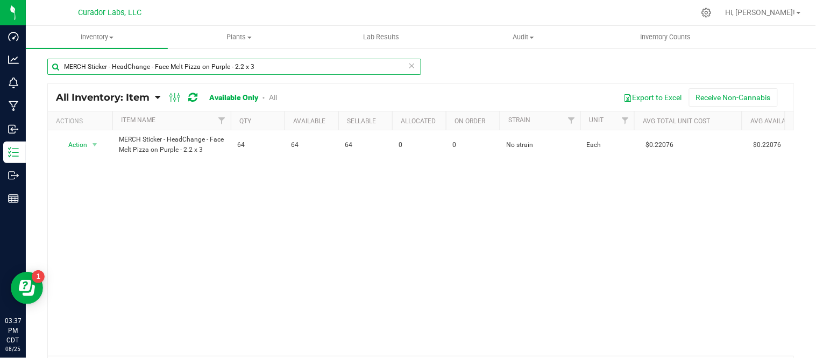
drag, startPoint x: 300, startPoint y: 67, endPoint x: 65, endPoint y: 67, distance: 235.0
click at [65, 67] on input "MERCH Sticker - HeadChange - Face Melt Pizza on Purple - 2.2 x 3" at bounding box center [234, 67] width 374 height 16
paste input "Dumpster Dove in [GEOGRAPHIC_DATA]"
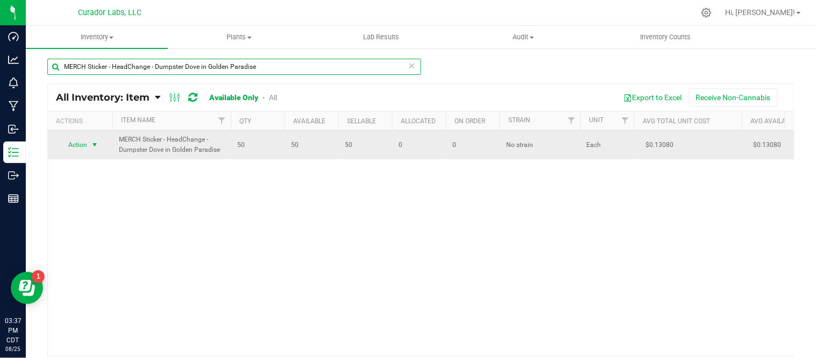
type input "MERCH Sticker - HeadChange - Dumpster Dove in Golden Paradise"
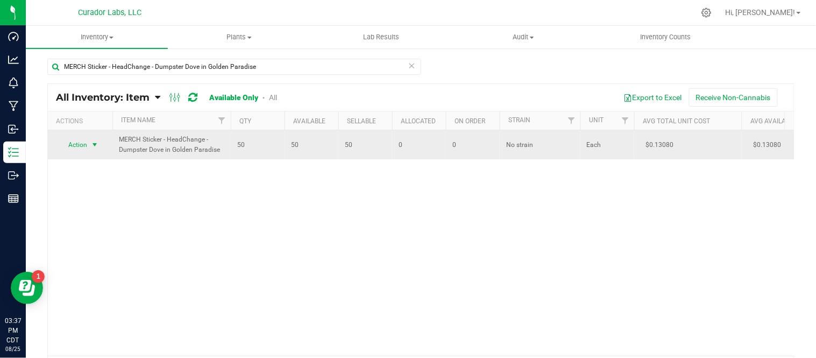
click at [90, 144] on span "select" at bounding box center [94, 144] width 9 height 9
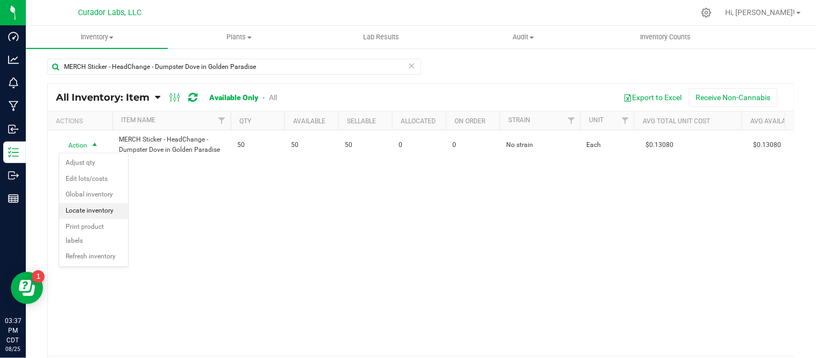
click at [94, 206] on li "Locate inventory" at bounding box center [93, 211] width 69 height 16
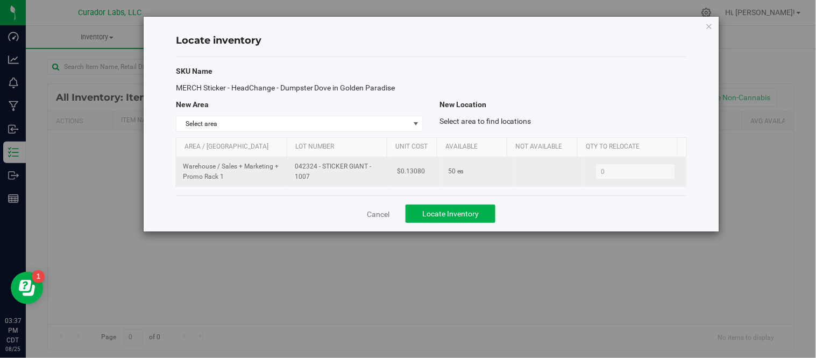
drag, startPoint x: 298, startPoint y: 166, endPoint x: 330, endPoint y: 179, distance: 34.2
click at [330, 179] on td "042324 - STICKER GIANT - 1007" at bounding box center [339, 171] width 102 height 29
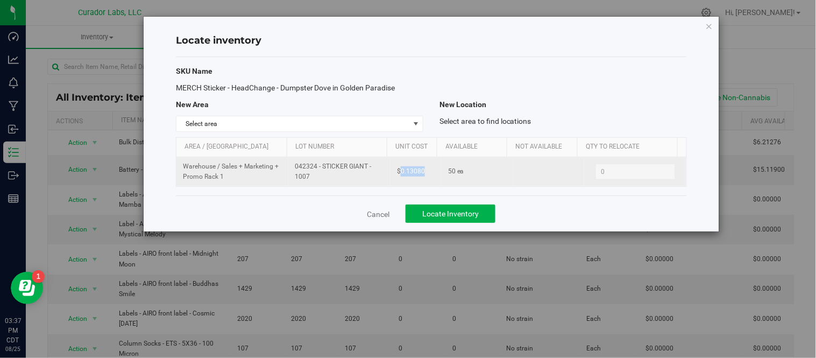
drag, startPoint x: 397, startPoint y: 173, endPoint x: 424, endPoint y: 174, distance: 26.9
click at [425, 174] on td "$0.13080" at bounding box center [415, 171] width 51 height 29
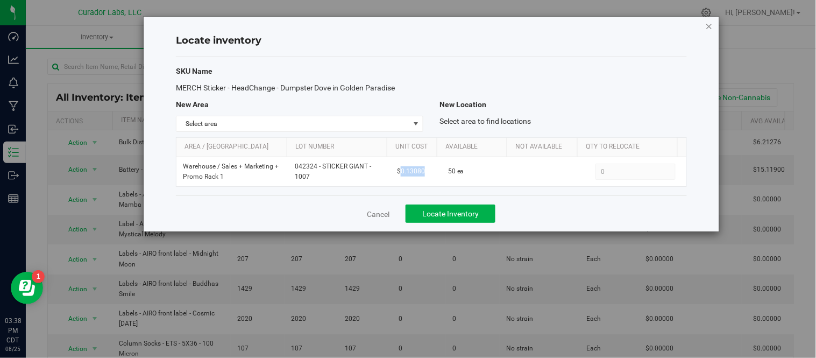
click at [710, 23] on icon "button" at bounding box center [709, 25] width 8 height 13
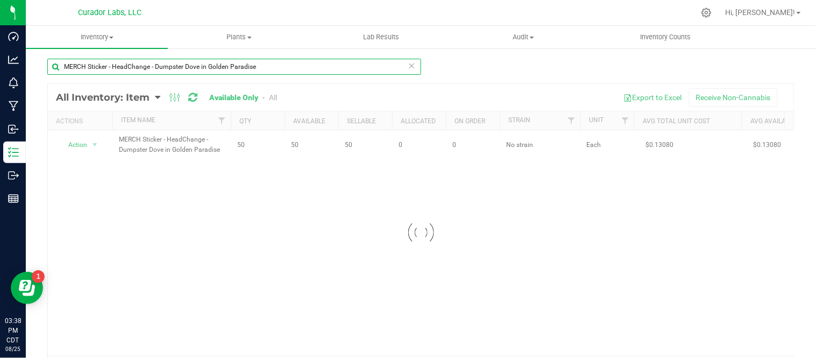
click at [411, 66] on input "MERCH Sticker - HeadChange - Dumpster Dove in Golden Paradise" at bounding box center [234, 67] width 374 height 16
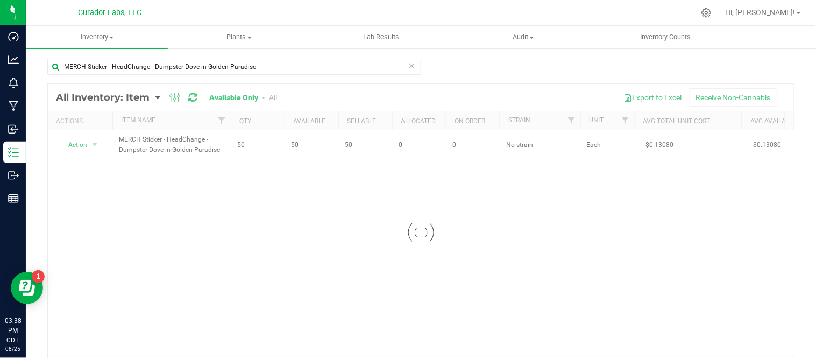
click at [409, 63] on icon at bounding box center [412, 65] width 8 height 13
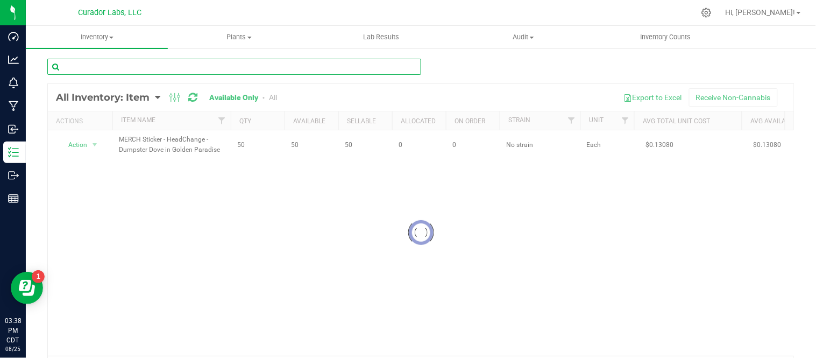
click at [355, 62] on input "text" at bounding box center [234, 67] width 374 height 16
paste input "MERCH Sticker - HeadChange - Disco Jelly Jar on Jelly"
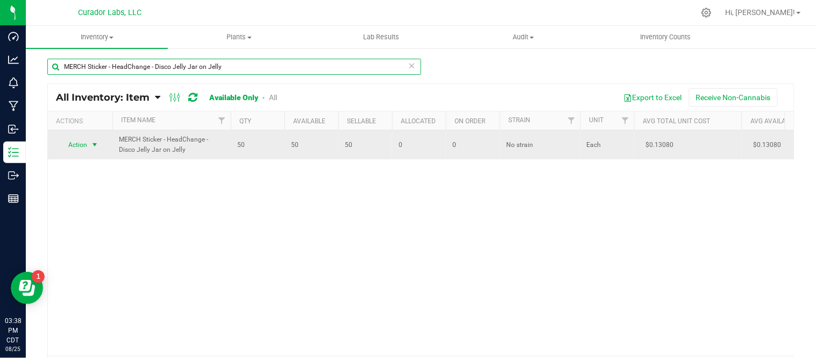
type input "MERCH Sticker - HeadChange - Disco Jelly Jar on Jelly"
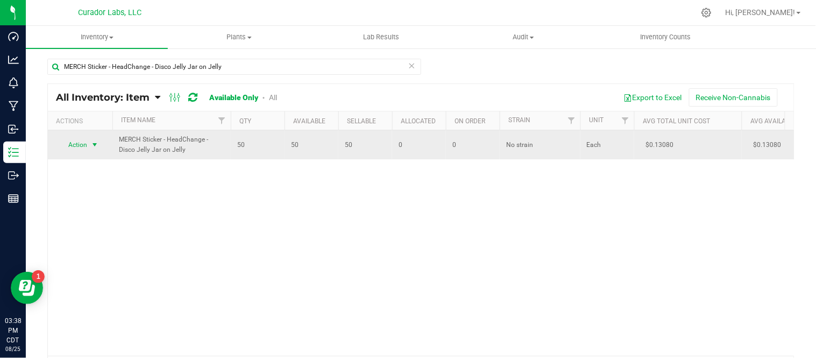
click at [98, 149] on span "select" at bounding box center [94, 144] width 13 height 15
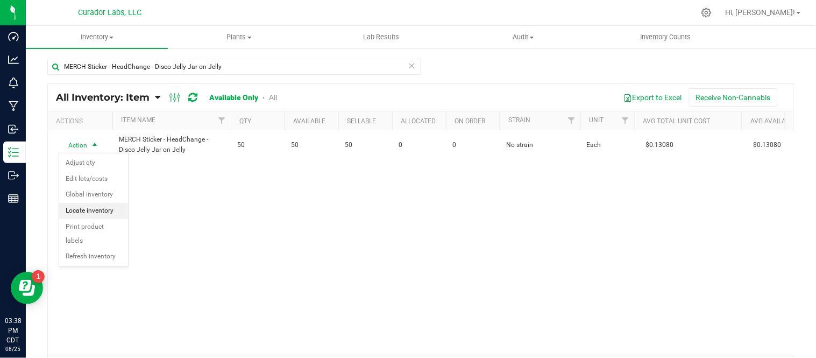
click at [97, 210] on li "Locate inventory" at bounding box center [93, 211] width 69 height 16
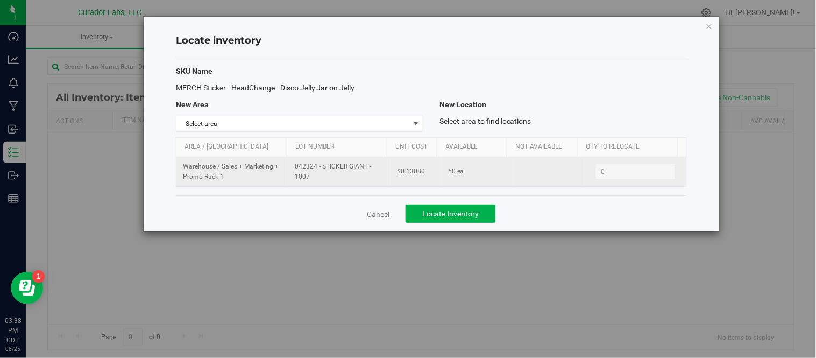
drag, startPoint x: 294, startPoint y: 163, endPoint x: 315, endPoint y: 180, distance: 27.5
click at [315, 180] on span "042324 - STICKER GIANT - 1007" at bounding box center [339, 171] width 89 height 20
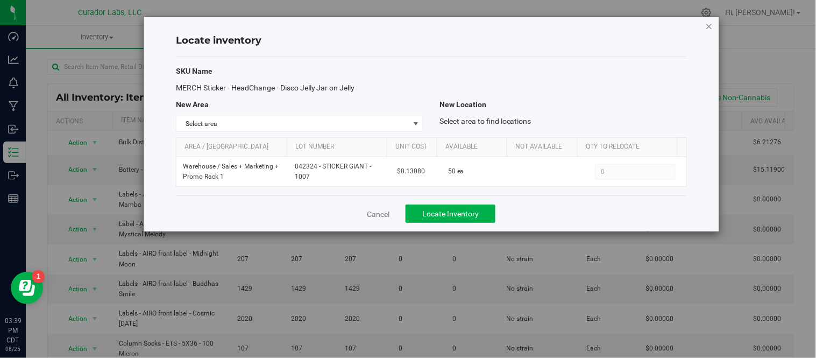
click at [709, 25] on icon "button" at bounding box center [709, 25] width 8 height 13
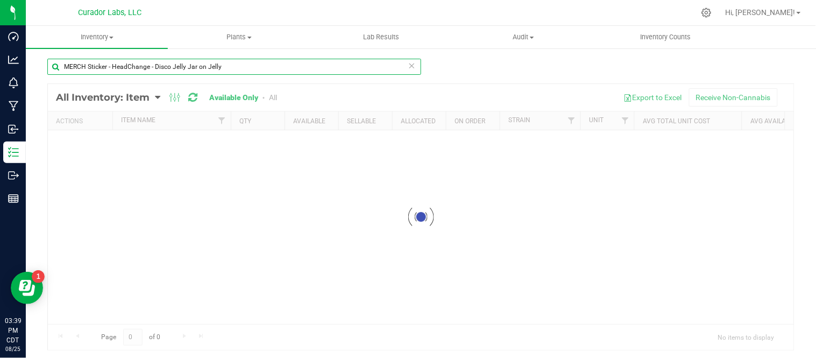
click at [411, 66] on input "MERCH Sticker - HeadChange - Disco Jelly Jar on Jelly" at bounding box center [234, 67] width 374 height 16
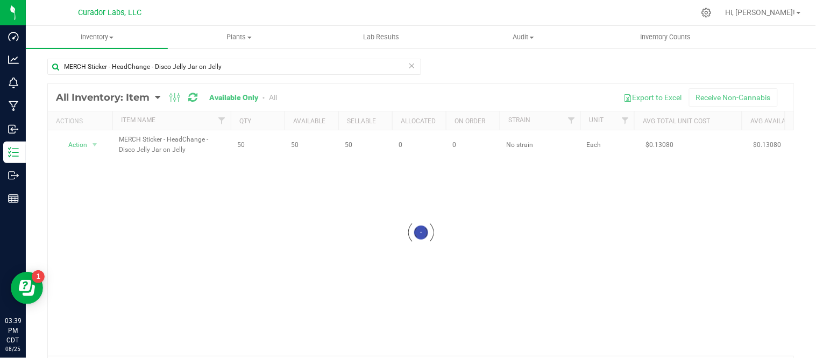
click at [409, 66] on icon at bounding box center [412, 65] width 8 height 13
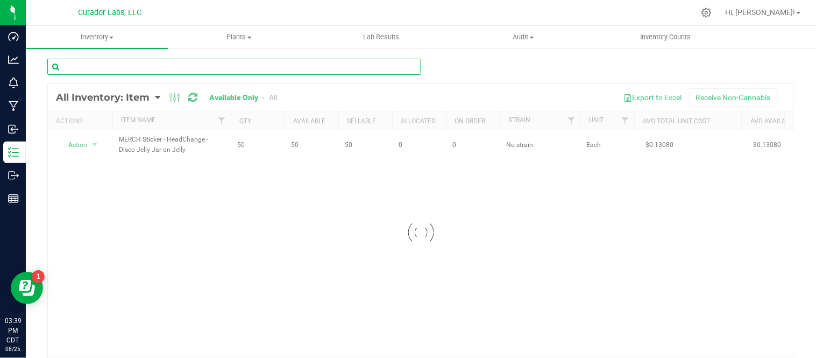
click at [366, 62] on input "text" at bounding box center [234, 67] width 374 height 16
paste input "MERCH Sticker - HeadChange - Dab Local MO State White on Black"
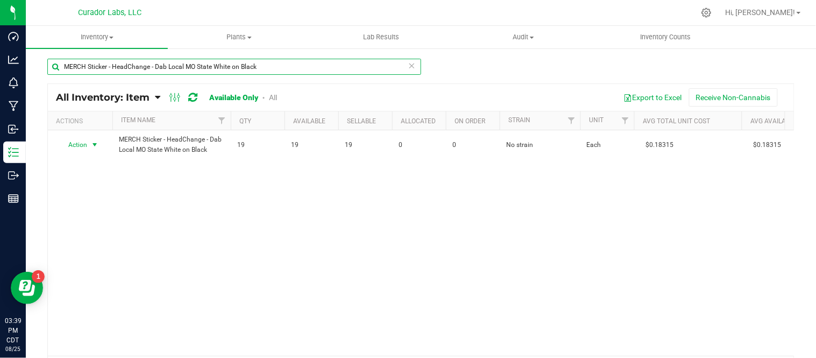
type input "MERCH Sticker - HeadChange - Dab Local MO State White on Black"
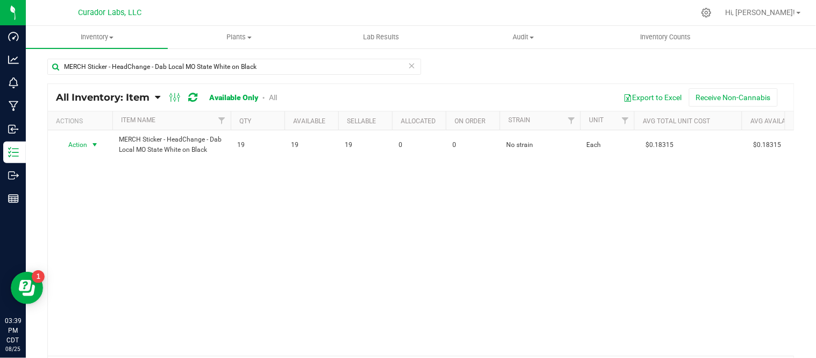
click at [95, 143] on span "select" at bounding box center [94, 144] width 9 height 9
click at [111, 209] on li "Locate inventory" at bounding box center [93, 211] width 69 height 16
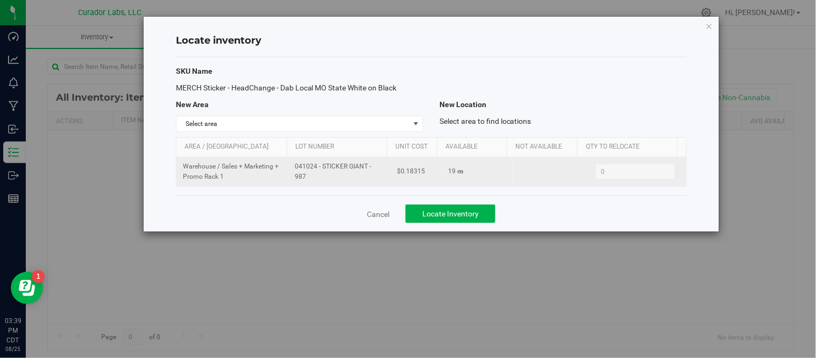
drag, startPoint x: 292, startPoint y: 166, endPoint x: 316, endPoint y: 181, distance: 28.3
click at [316, 181] on span "041024 - STICKER GIANT - 987" at bounding box center [339, 171] width 89 height 20
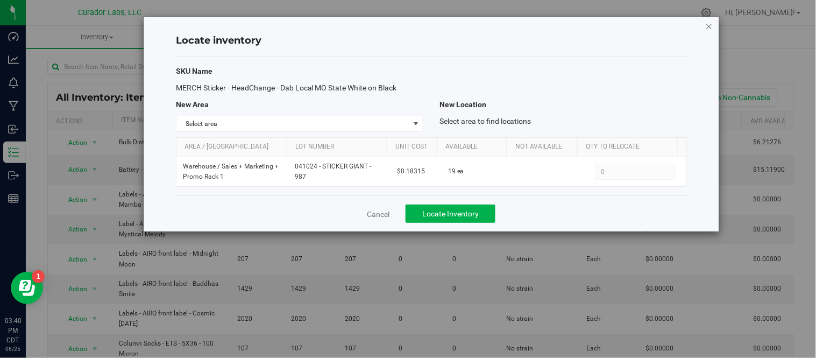
click at [708, 25] on icon "button" at bounding box center [709, 25] width 8 height 13
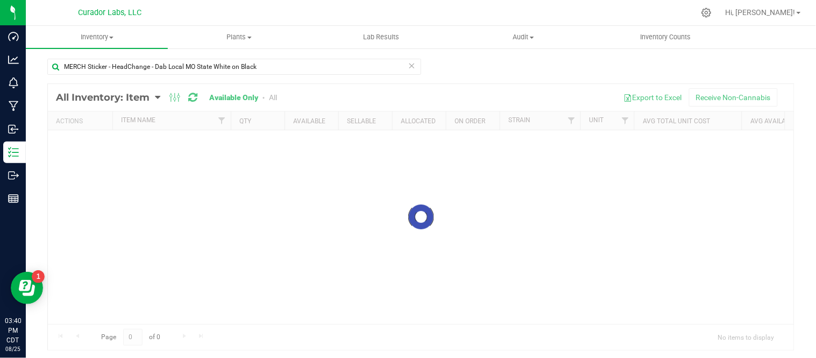
click at [408, 65] on icon at bounding box center [412, 65] width 8 height 13
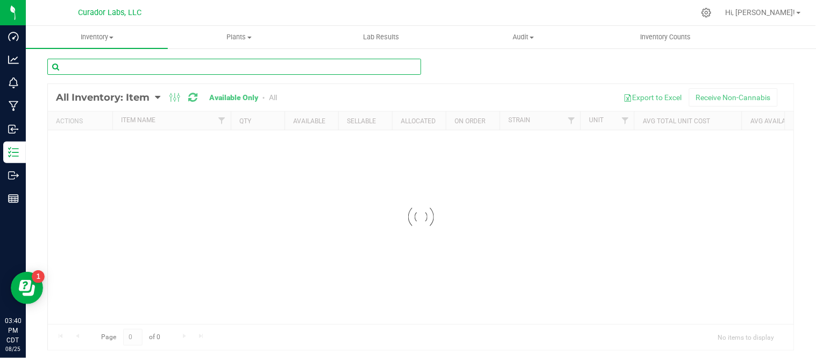
click at [356, 66] on input "text" at bounding box center [234, 67] width 374 height 16
paste input "MERCH Sticker - HeadChange - Alien Wash Unidentified Flying Dabber on Teal"
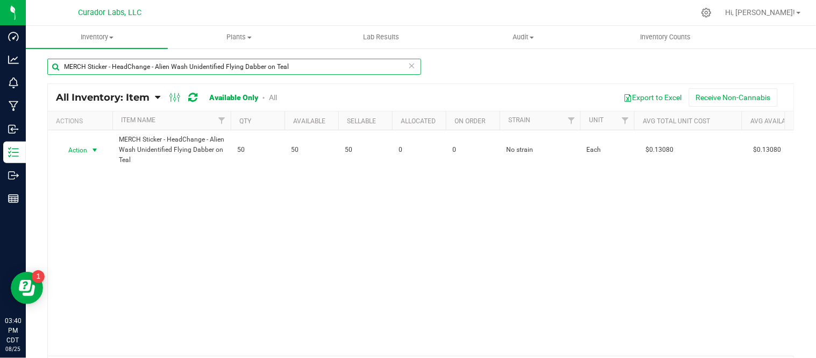
type input "MERCH Sticker - HeadChange - Alien Wash Unidentified Flying Dabber on Teal"
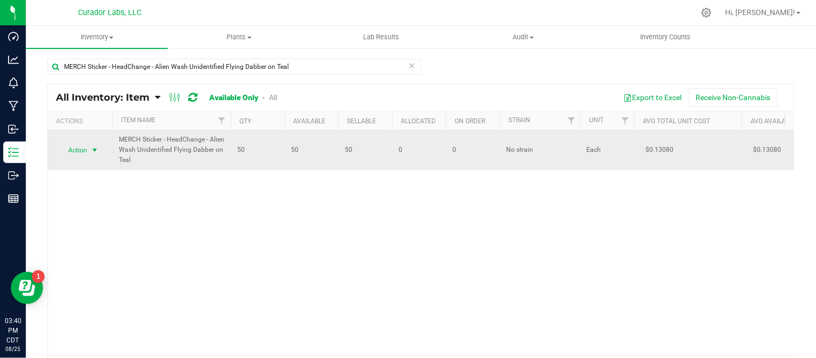
click at [95, 148] on span "select" at bounding box center [94, 150] width 9 height 9
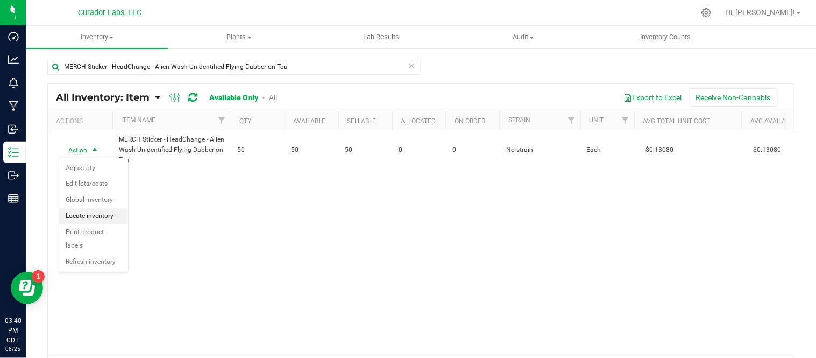
click at [109, 211] on li "Locate inventory" at bounding box center [93, 216] width 69 height 16
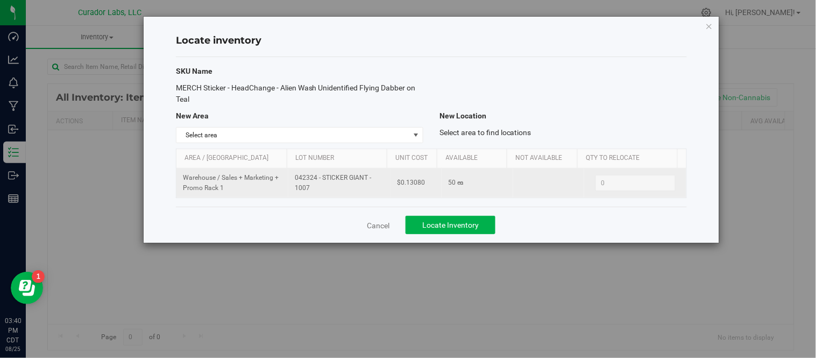
drag, startPoint x: 294, startPoint y: 179, endPoint x: 313, endPoint y: 189, distance: 21.9
click at [313, 189] on span "042324 - STICKER GIANT - 1007" at bounding box center [339, 183] width 89 height 20
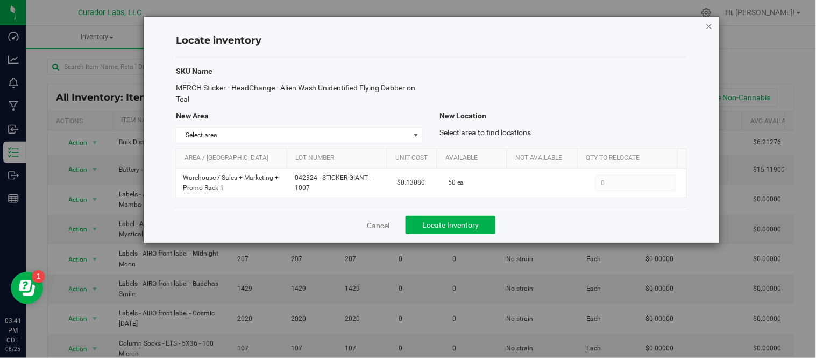
click at [710, 25] on icon "button" at bounding box center [709, 25] width 8 height 13
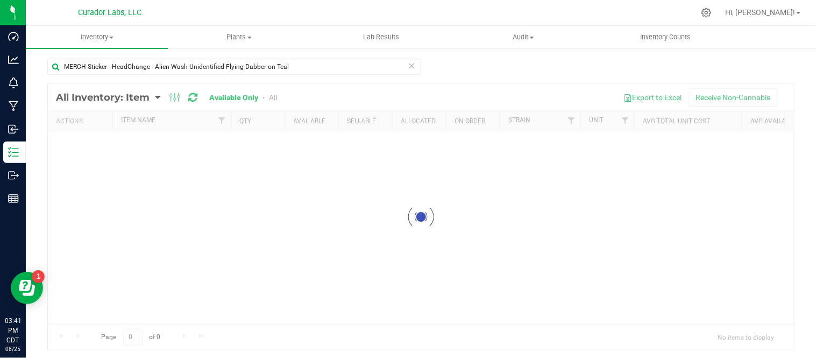
click at [408, 66] on icon at bounding box center [412, 65] width 8 height 13
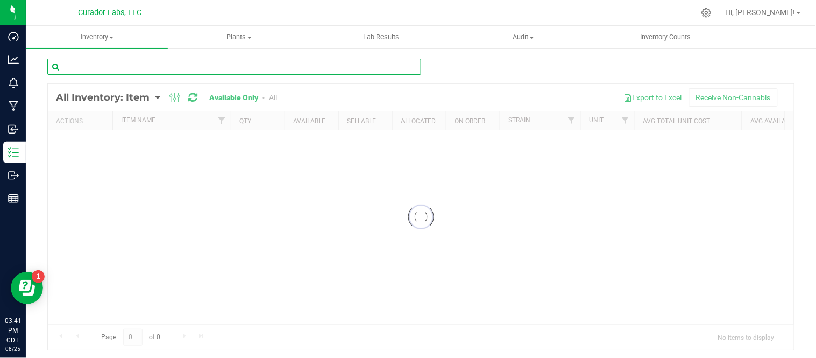
click at [327, 67] on input "text" at bounding box center [234, 67] width 374 height 16
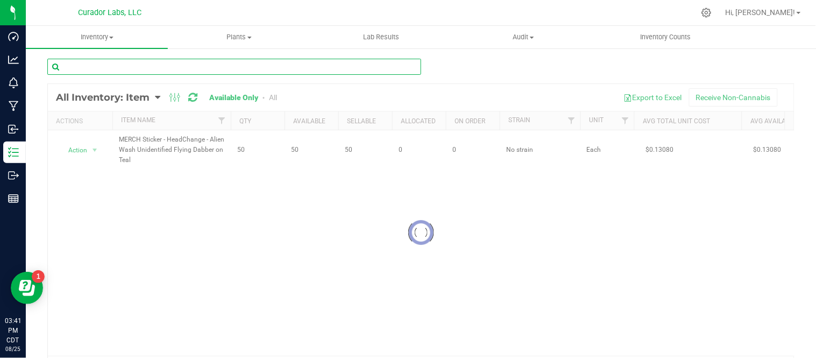
paste input "MERCH Sticker - HeadChange - Bananaconda on Green - 2.2 x 3"
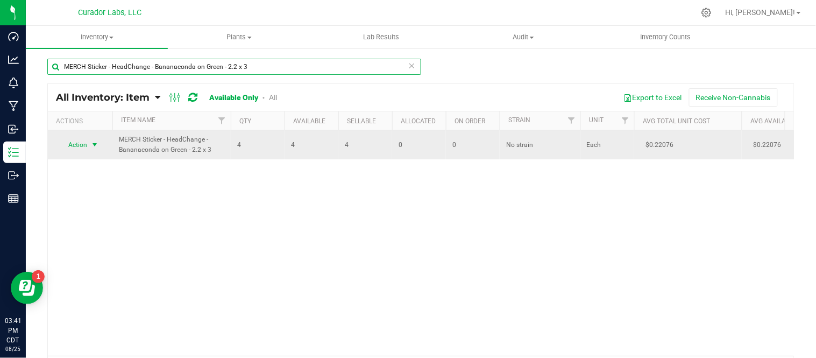
type input "MERCH Sticker - HeadChange - Bananaconda on Green - 2.2 x 3"
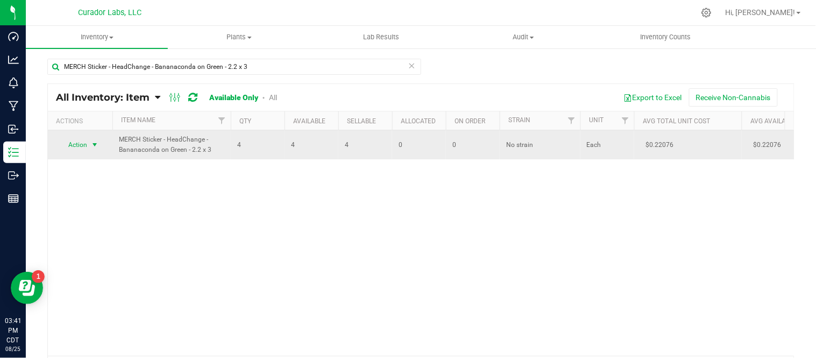
click at [97, 140] on span "select" at bounding box center [94, 144] width 9 height 9
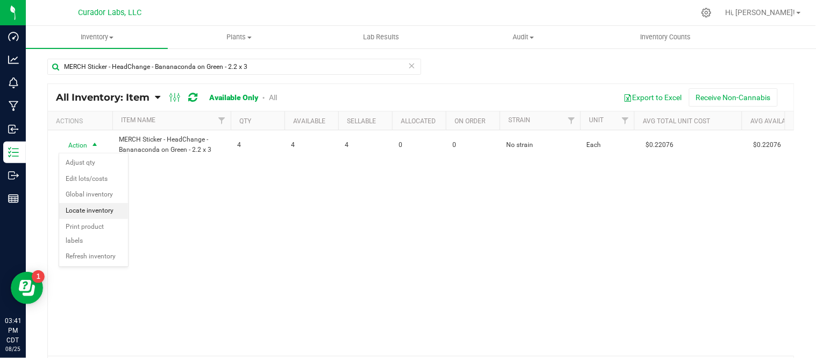
click at [111, 210] on li "Locate inventory" at bounding box center [93, 211] width 69 height 16
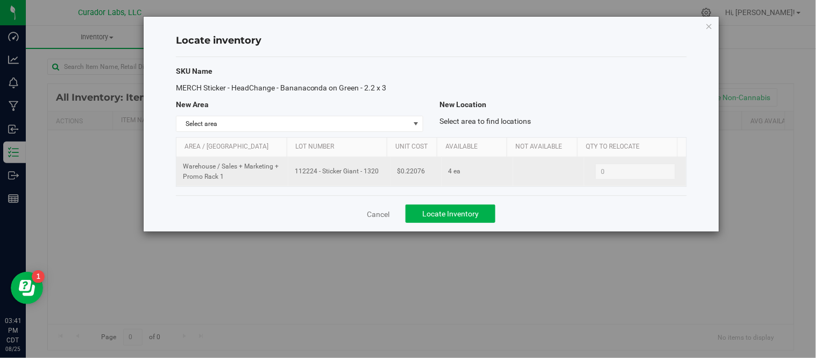
drag, startPoint x: 290, startPoint y: 171, endPoint x: 377, endPoint y: 176, distance: 87.2
click at [377, 176] on td "112224 - Sticker Giant - 1320" at bounding box center [339, 171] width 102 height 29
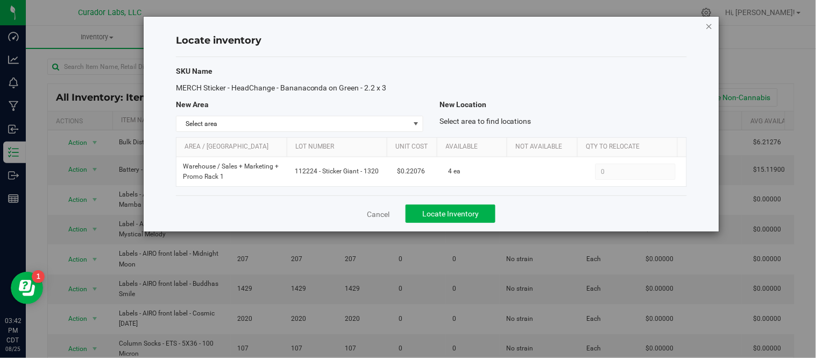
click at [706, 26] on icon "button" at bounding box center [709, 25] width 8 height 13
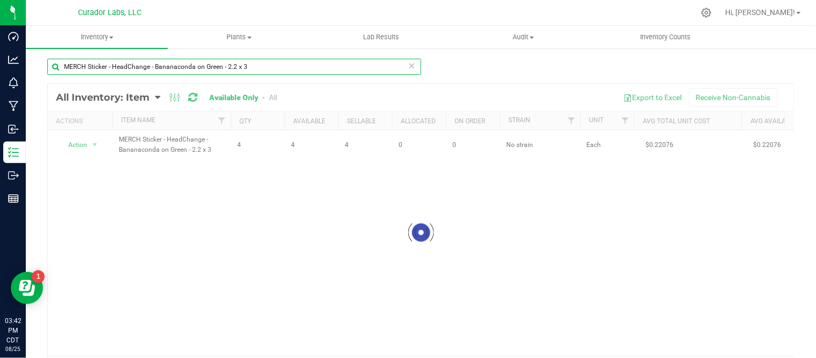
drag, startPoint x: 228, startPoint y: 67, endPoint x: 56, endPoint y: 70, distance: 171.5
click at [56, 70] on input "MERCH Sticker - HeadChange - Bananaconda on Green - 2.2 x 3" at bounding box center [234, 67] width 374 height 16
paste input "lack Bold HC with Meta Logo on White - 4.4 x 1."
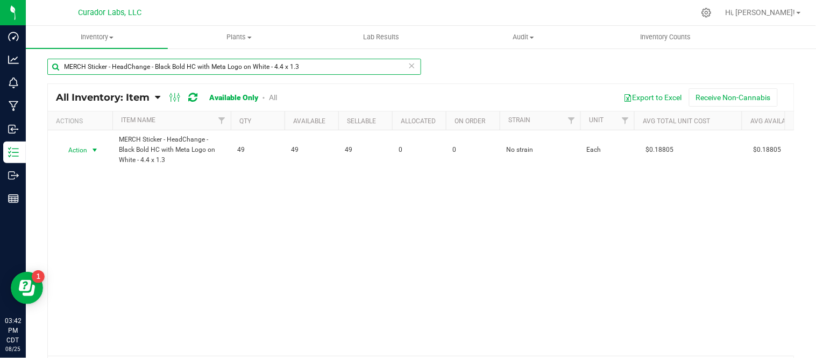
type input "MERCH Sticker - HeadChange - Black Bold HC with Meta Logo on White - 4.4 x 1.3"
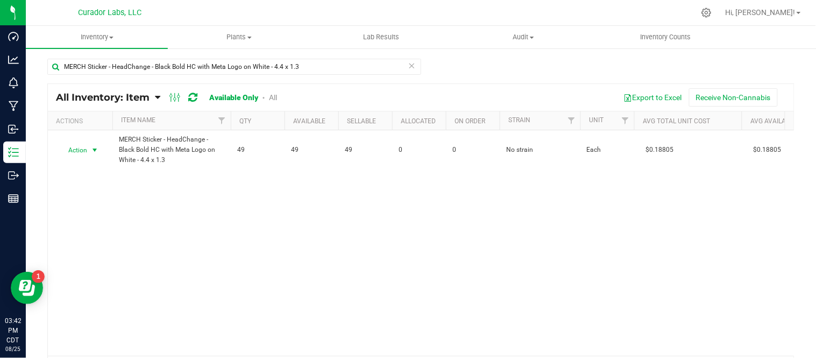
click at [92, 149] on span "select" at bounding box center [94, 150] width 9 height 9
click at [110, 219] on li "Locate inventory" at bounding box center [93, 216] width 69 height 16
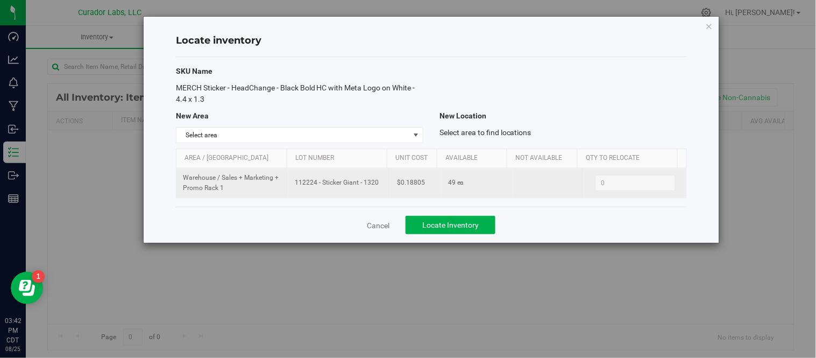
drag, startPoint x: 298, startPoint y: 184, endPoint x: 369, endPoint y: 185, distance: 71.5
click at [383, 194] on td "112224 - Sticker Giant - 1320" at bounding box center [339, 182] width 102 height 29
